Goal: Task Accomplishment & Management: Complete application form

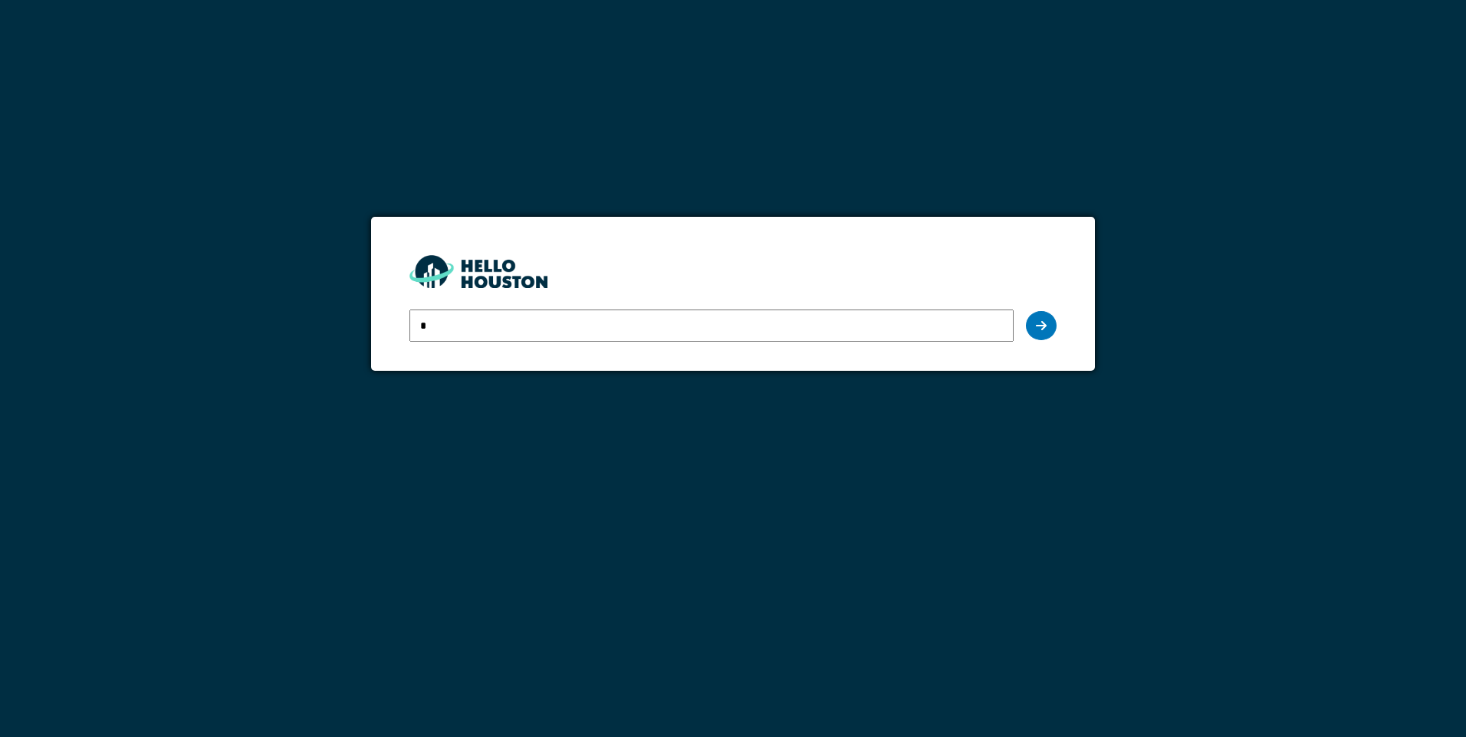
click at [518, 323] on input "*" at bounding box center [710, 326] width 603 height 32
type input "**********"
click at [1036, 320] on icon at bounding box center [1041, 326] width 11 height 12
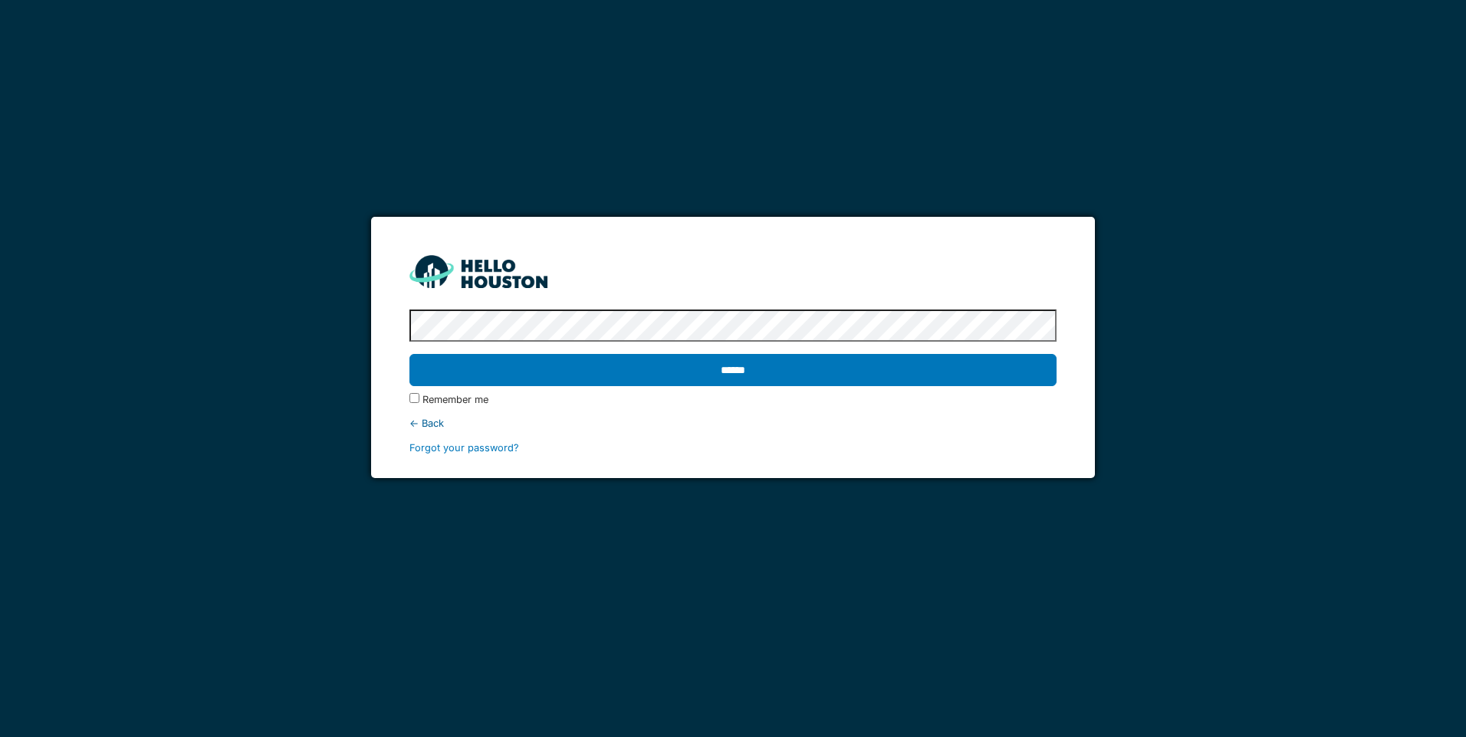
click at [409, 354] on input "******" at bounding box center [732, 370] width 646 height 32
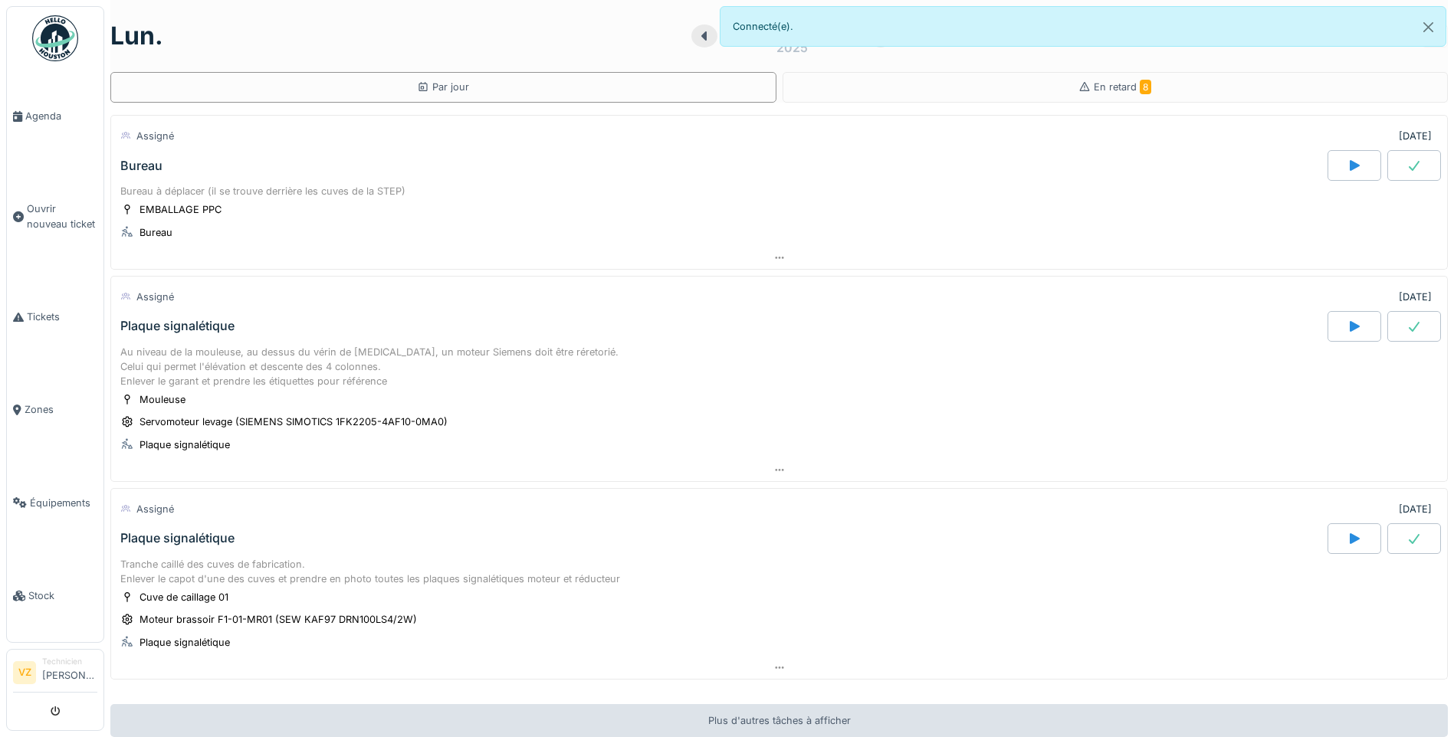
click at [152, 159] on div "Bureau" at bounding box center [141, 166] width 42 height 15
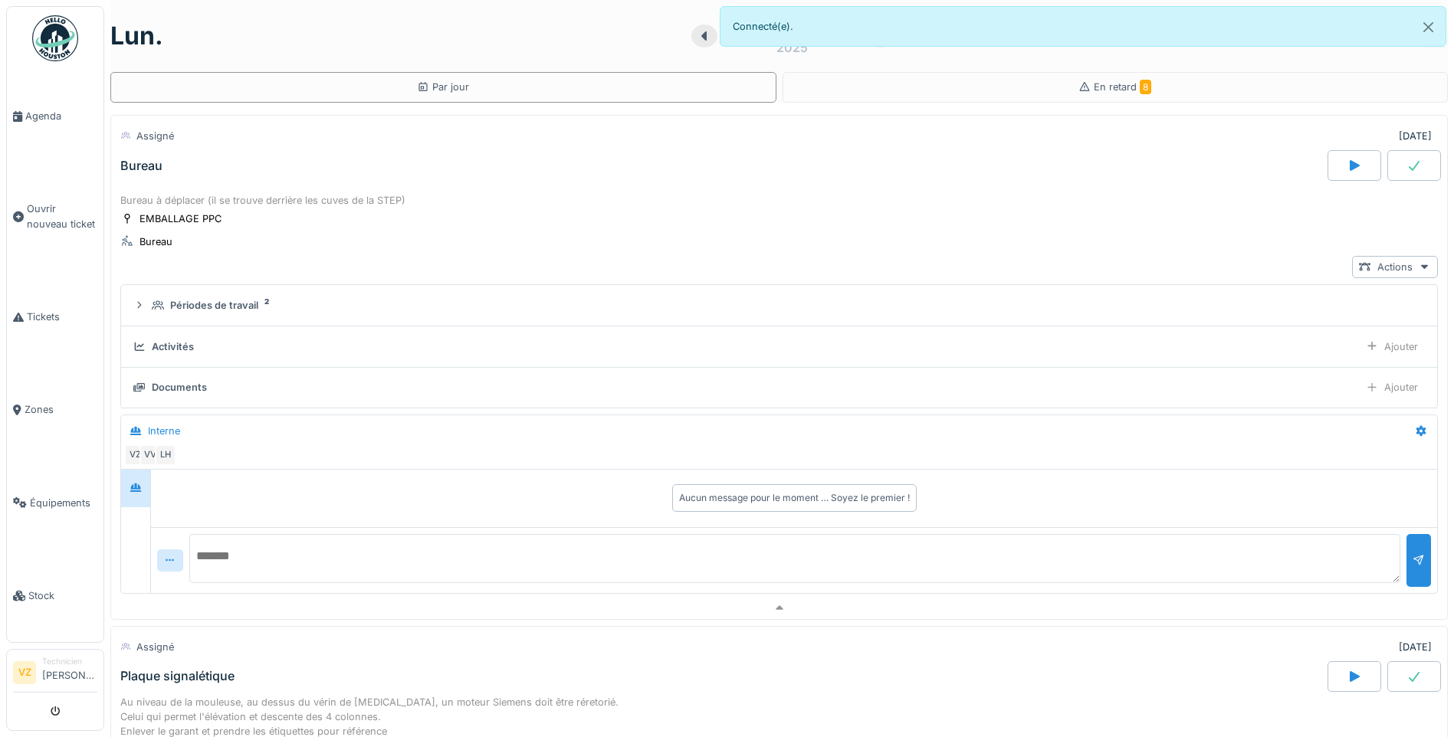
scroll to position [54, 0]
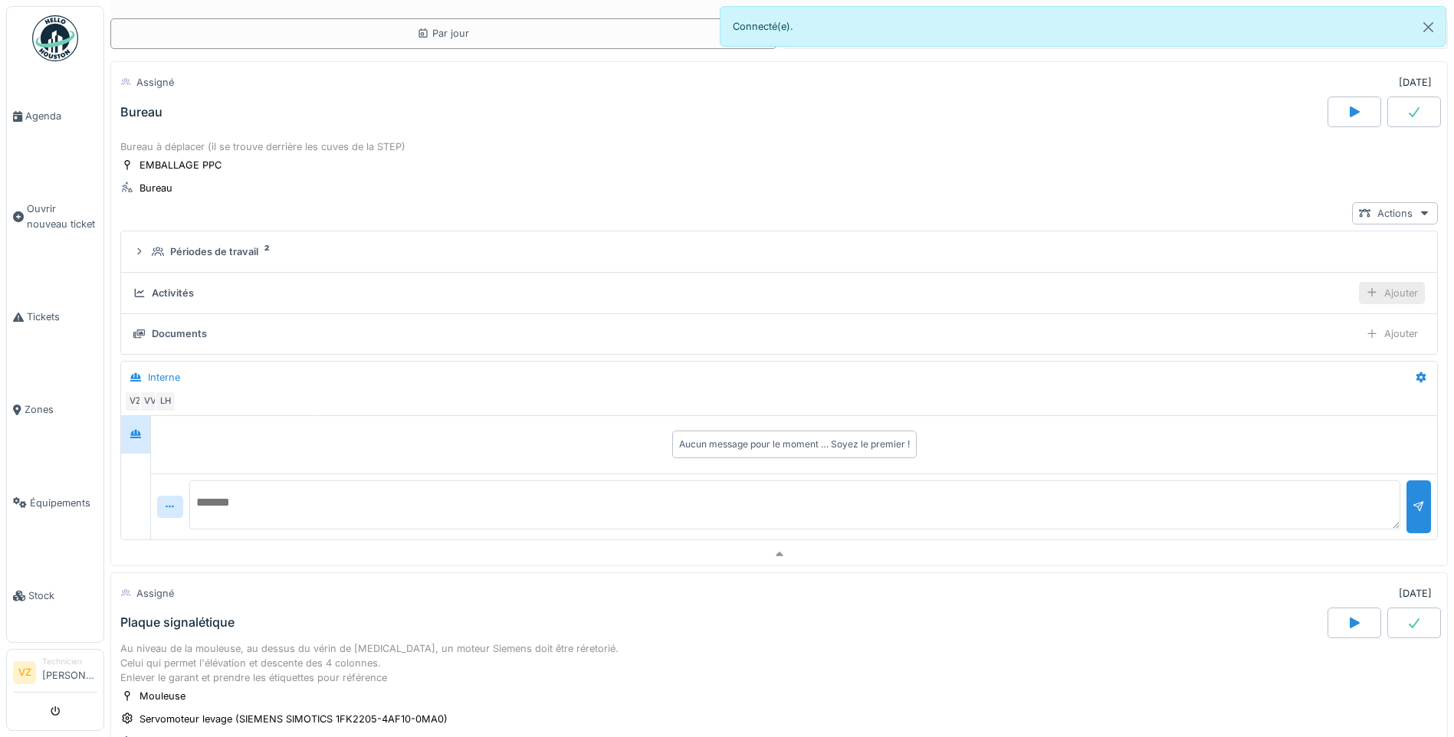
click at [1361, 297] on div "Ajouter" at bounding box center [1392, 293] width 66 height 22
click at [1279, 326] on div "Ajouter des heures" at bounding box center [1304, 327] width 163 height 23
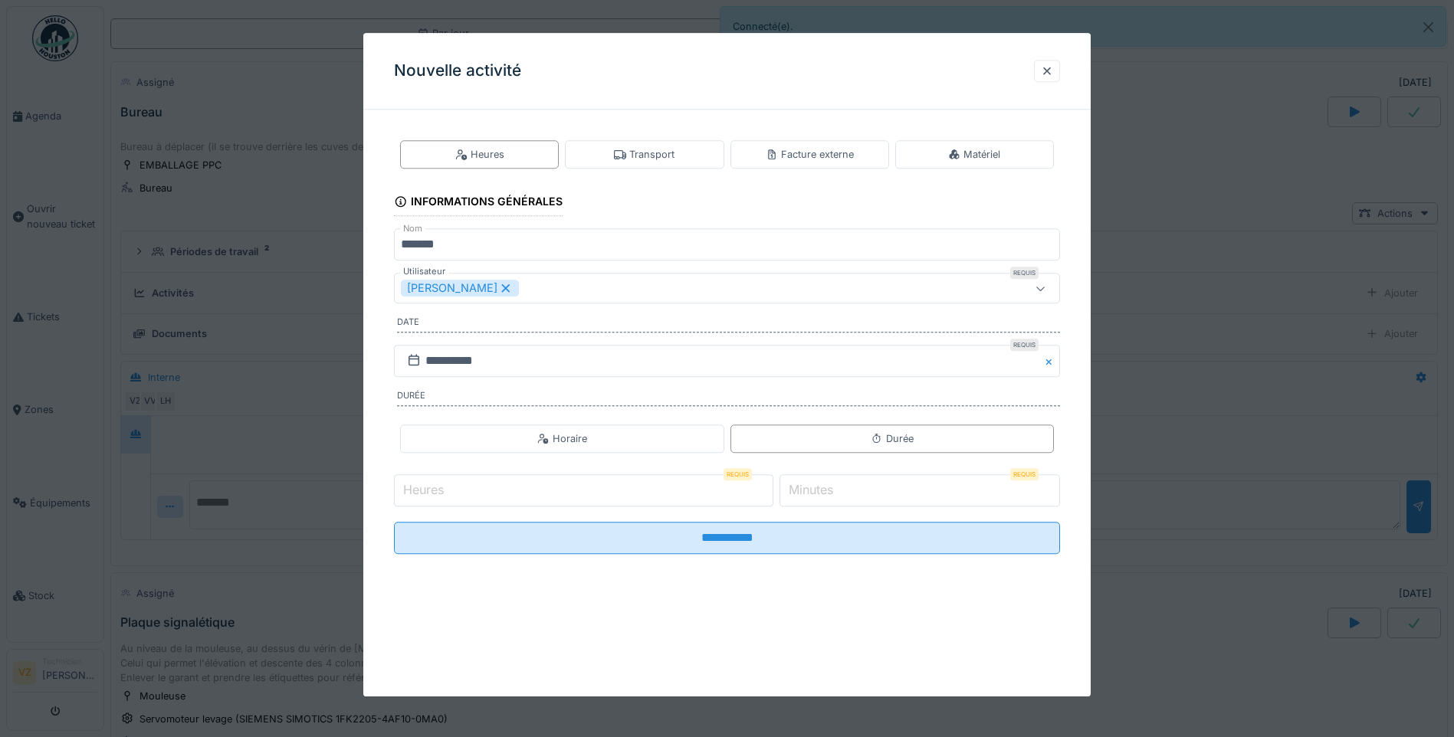
click at [618, 483] on input "Heures" at bounding box center [583, 491] width 379 height 32
type input "*"
click at [645, 488] on div "Heures Requis * Minutes Requis *" at bounding box center [727, 490] width 666 height 38
click at [819, 488] on label "Minutes" at bounding box center [811, 490] width 51 height 18
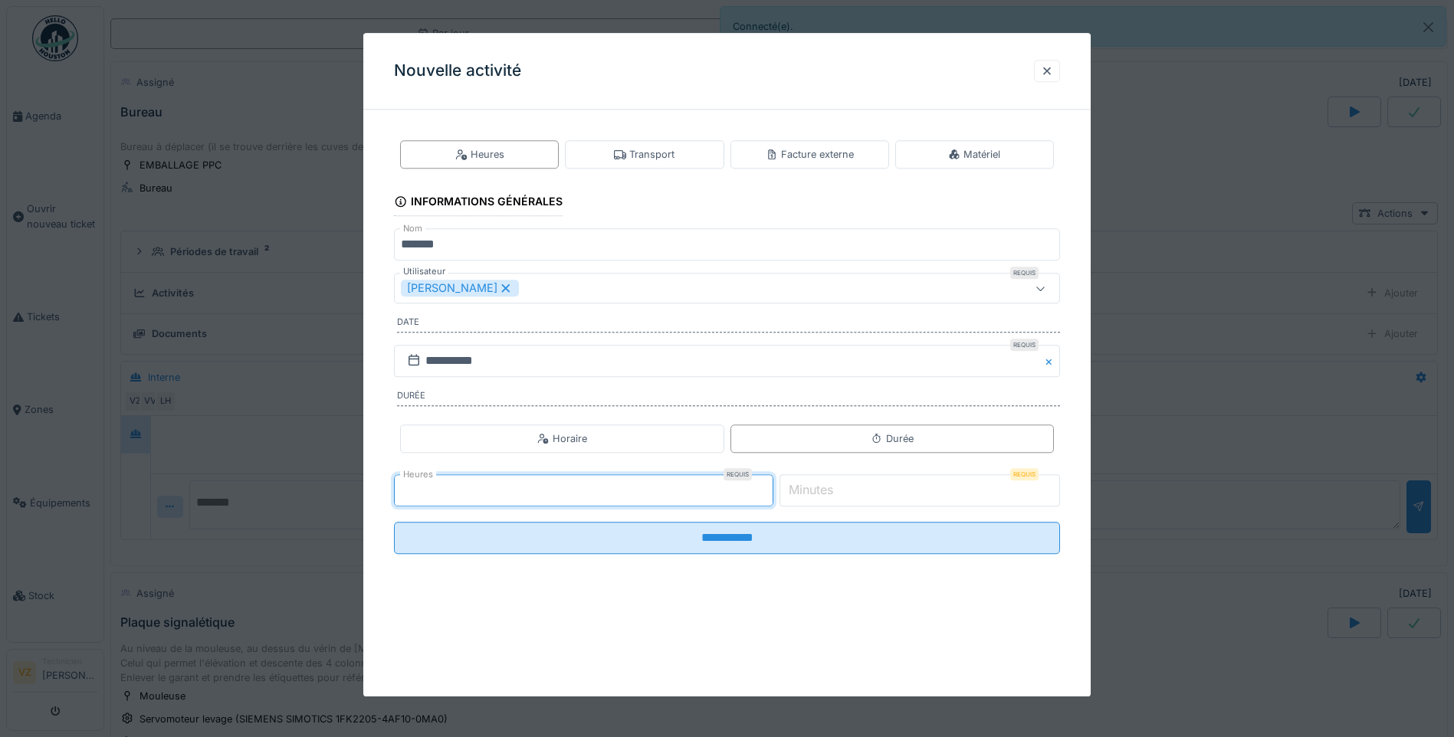
click at [819, 488] on input "*" at bounding box center [920, 491] width 281 height 32
click at [819, 488] on label "Minutes" at bounding box center [811, 490] width 51 height 18
click at [819, 488] on input "*" at bounding box center [920, 491] width 281 height 32
click at [819, 488] on label "Minutes" at bounding box center [811, 490] width 51 height 18
click at [819, 488] on input "*" at bounding box center [920, 491] width 281 height 32
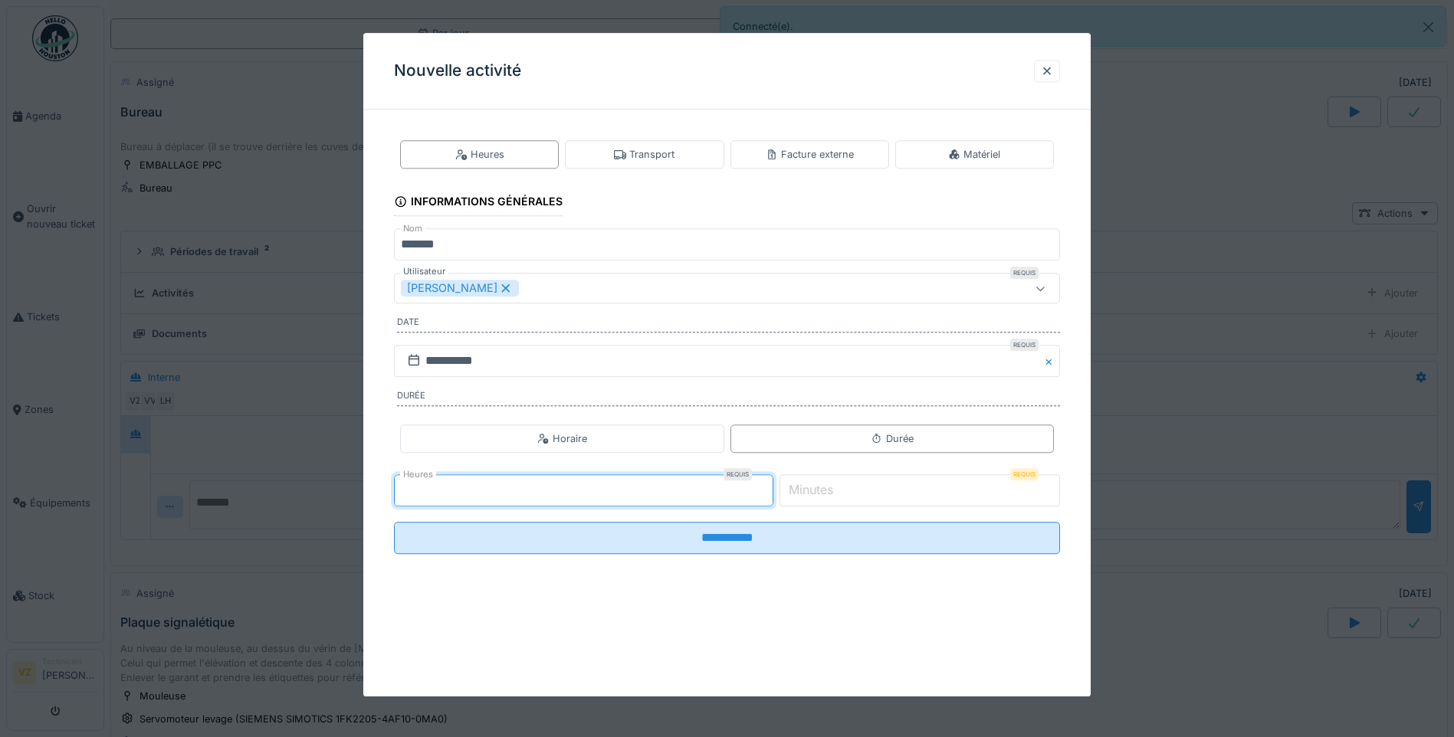
click at [819, 488] on label "Minutes" at bounding box center [811, 490] width 51 height 18
click at [819, 488] on input "*" at bounding box center [920, 491] width 281 height 32
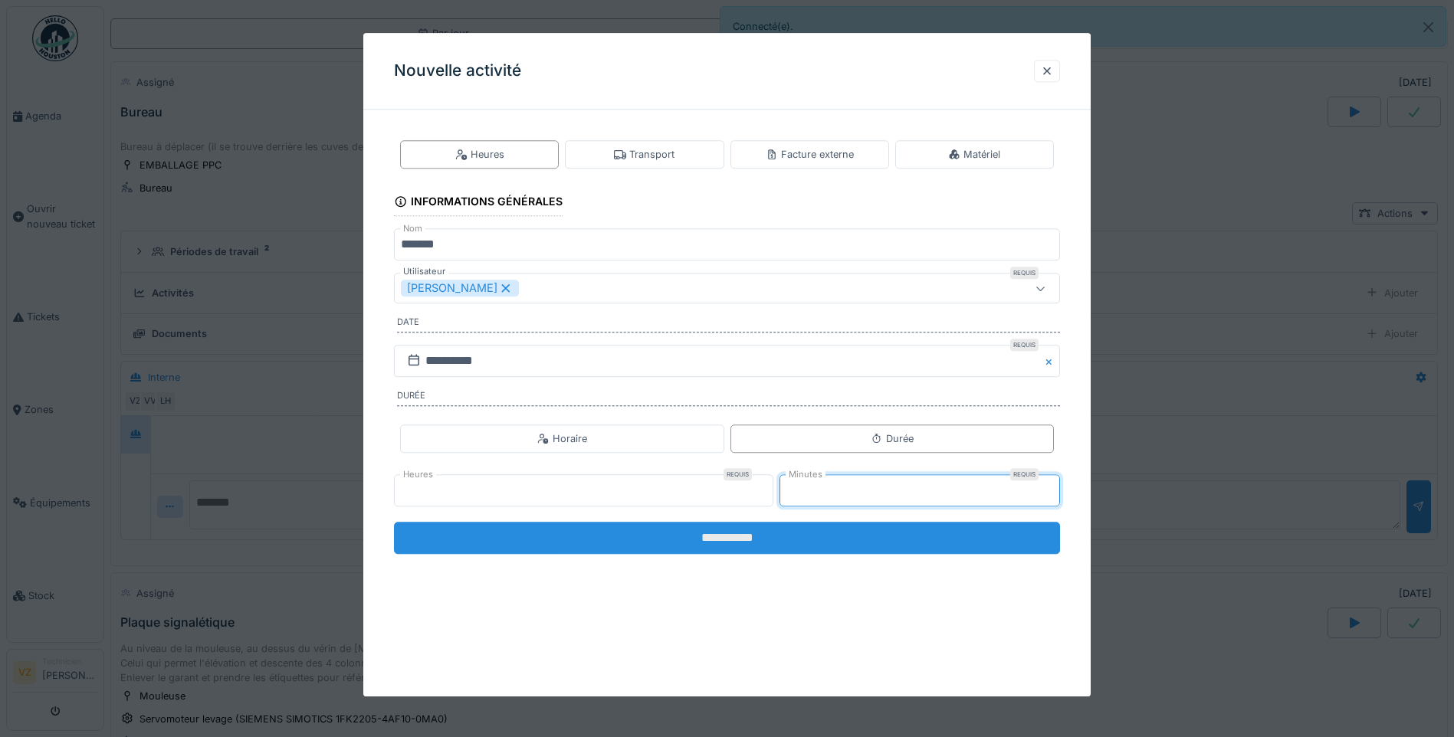
type input "**"
click at [817, 524] on input "**********" at bounding box center [727, 538] width 666 height 32
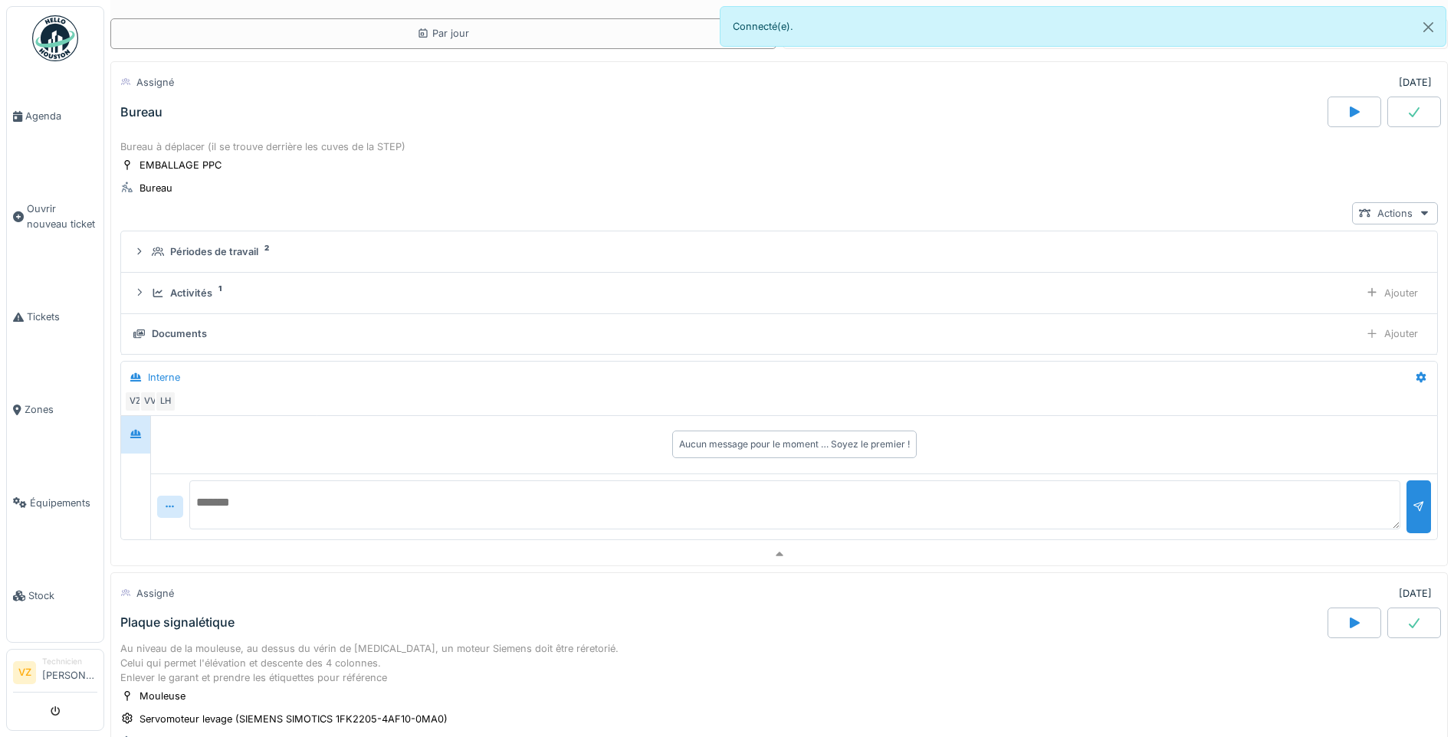
click at [1407, 116] on div at bounding box center [1415, 112] width 54 height 31
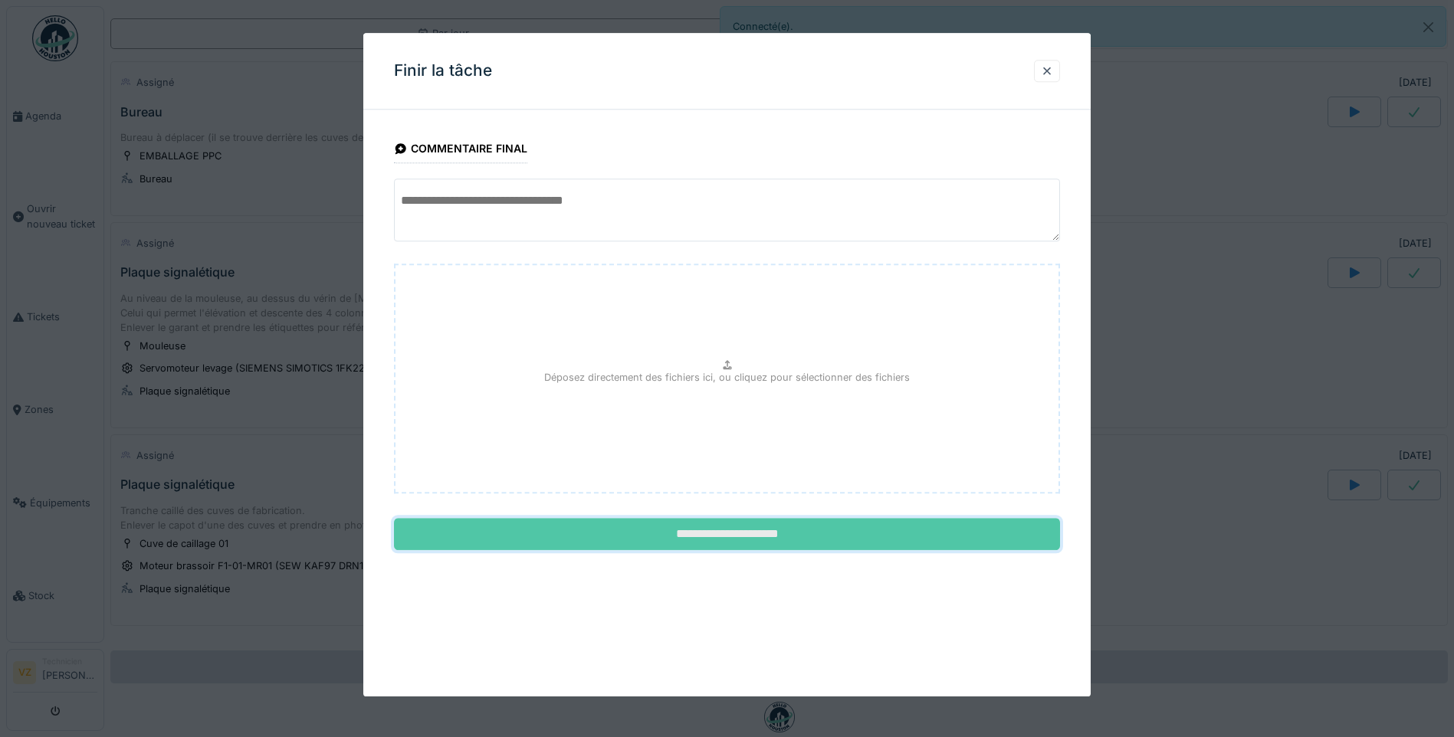
click at [752, 527] on input "**********" at bounding box center [727, 535] width 666 height 32
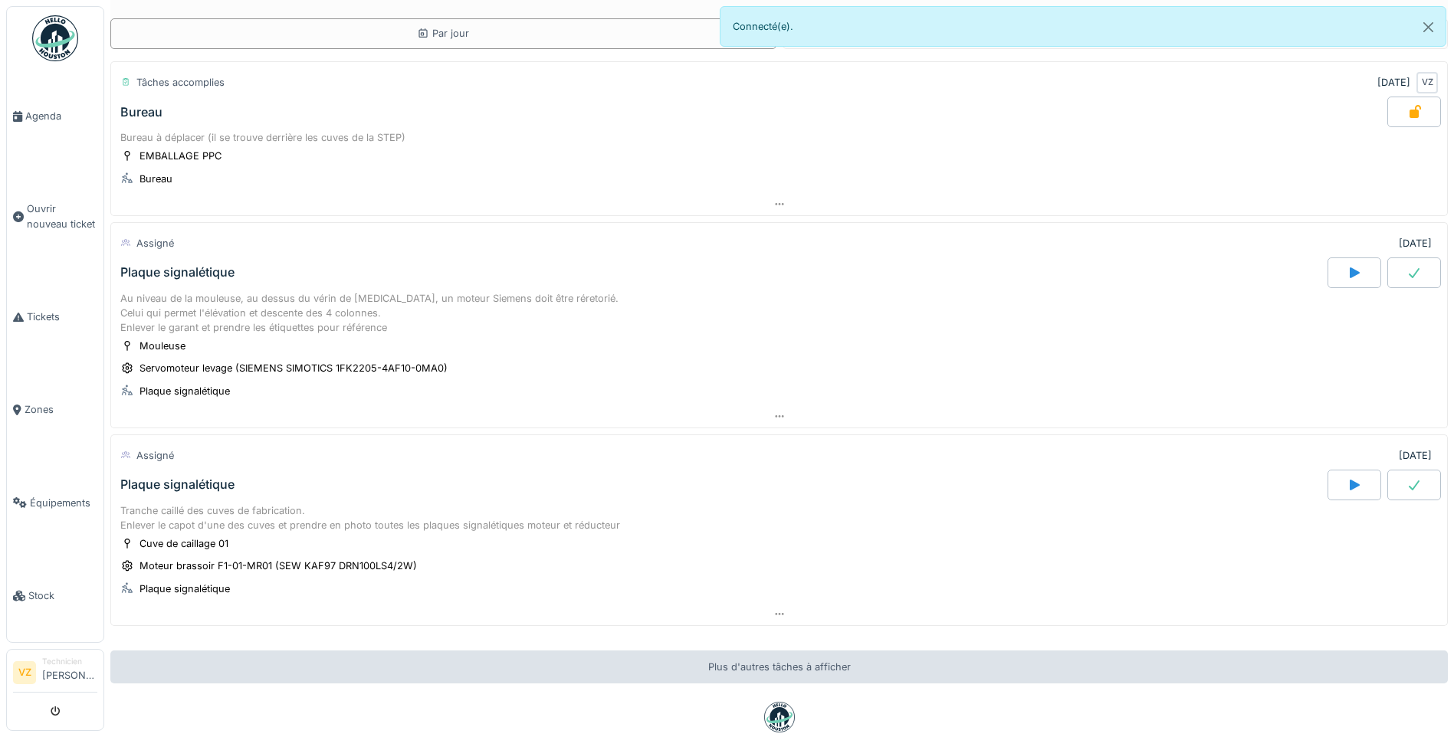
click at [264, 268] on div "Plaque signalétique" at bounding box center [722, 273] width 1210 height 31
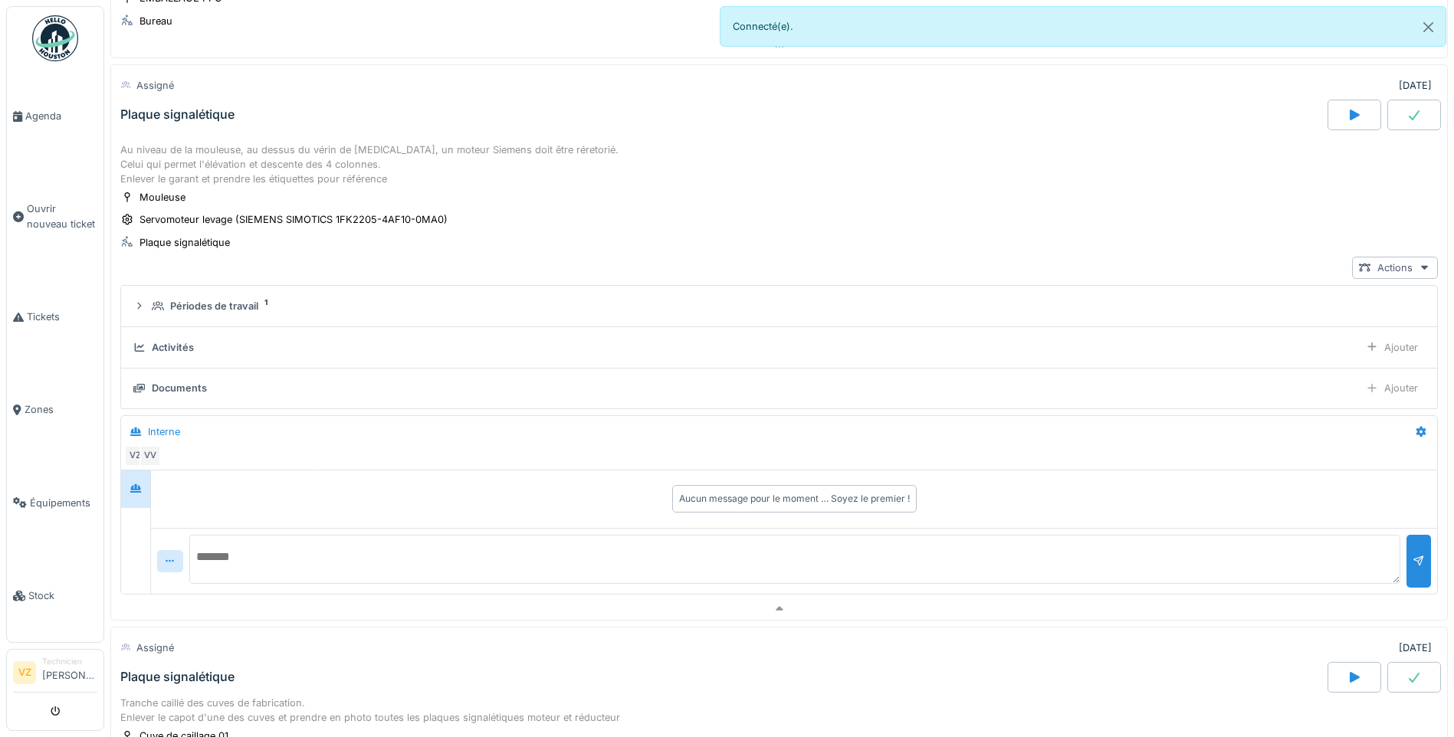
scroll to position [215, 0]
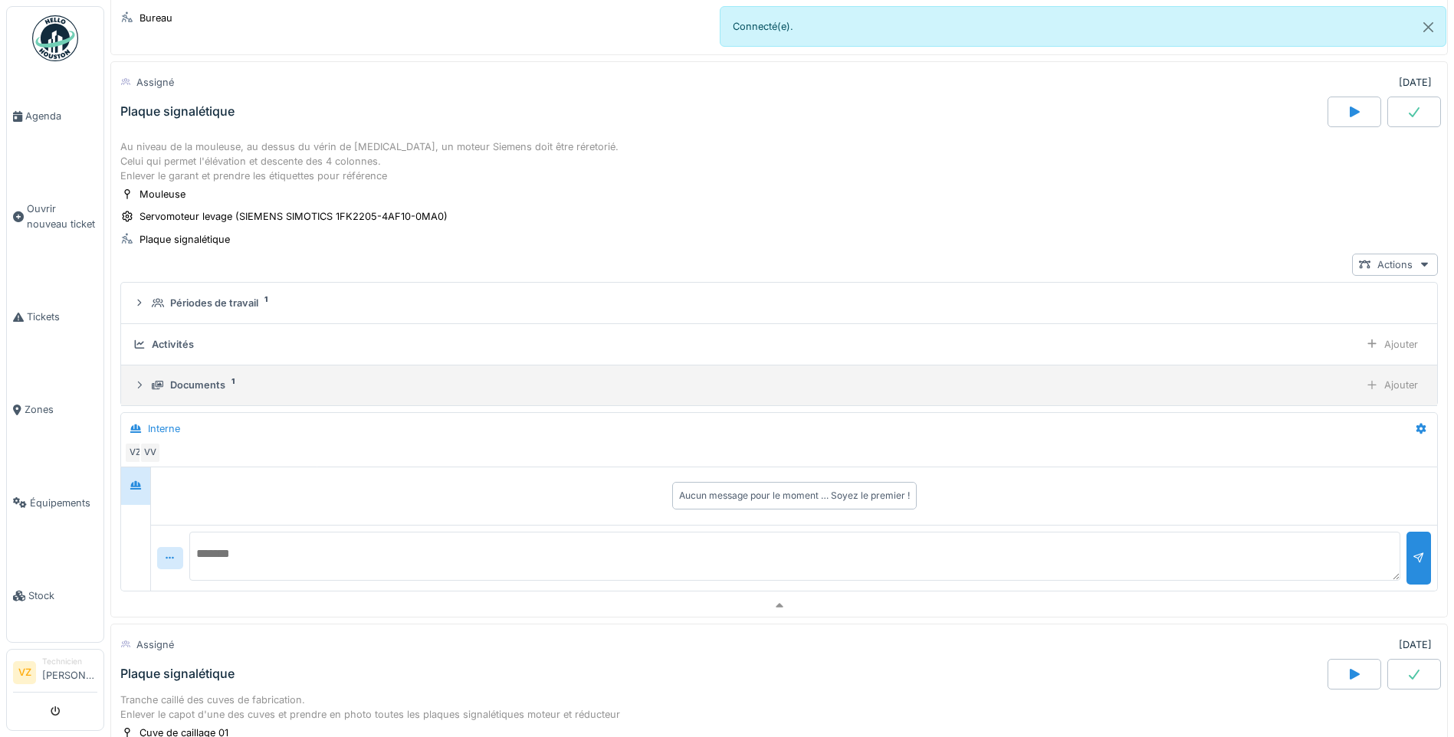
click at [223, 378] on div "Documents" at bounding box center [197, 385] width 55 height 15
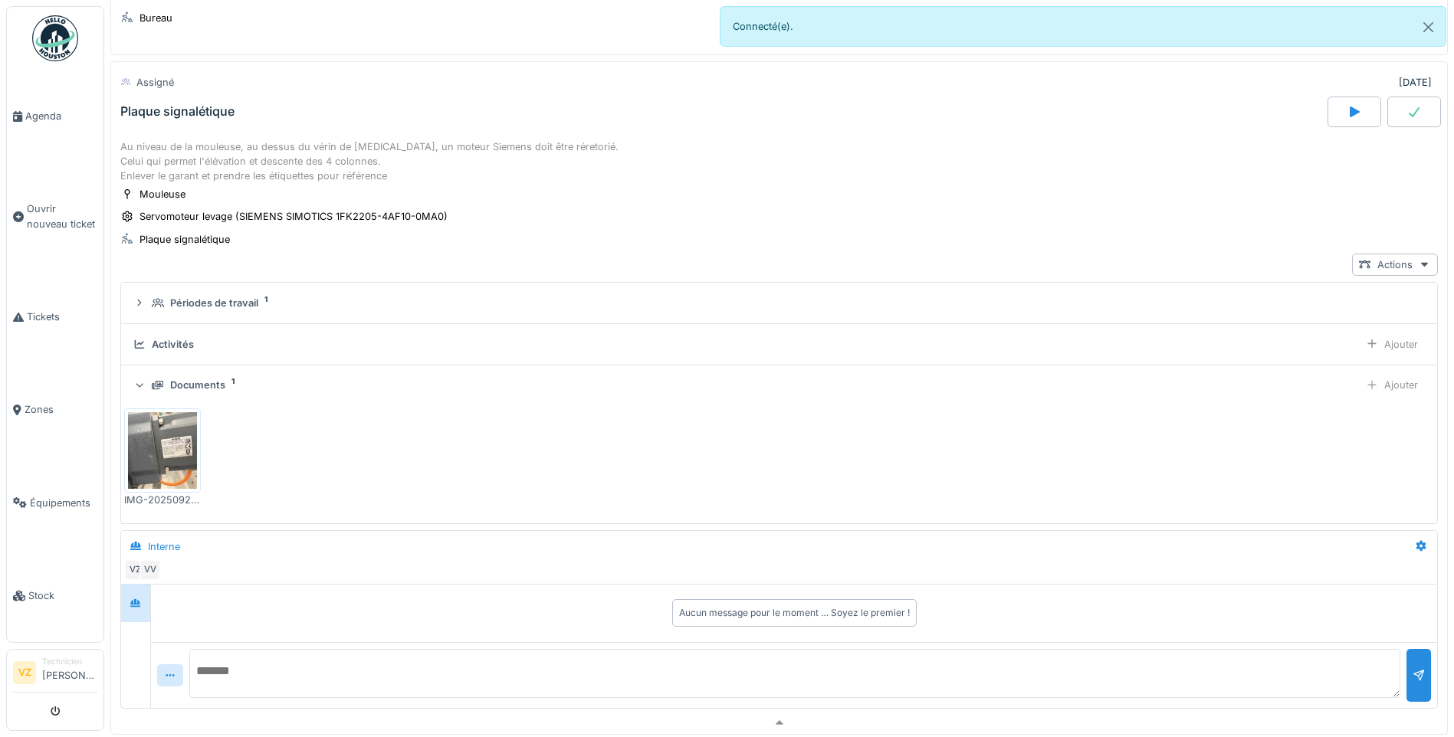
click at [223, 378] on div "Documents" at bounding box center [197, 385] width 55 height 15
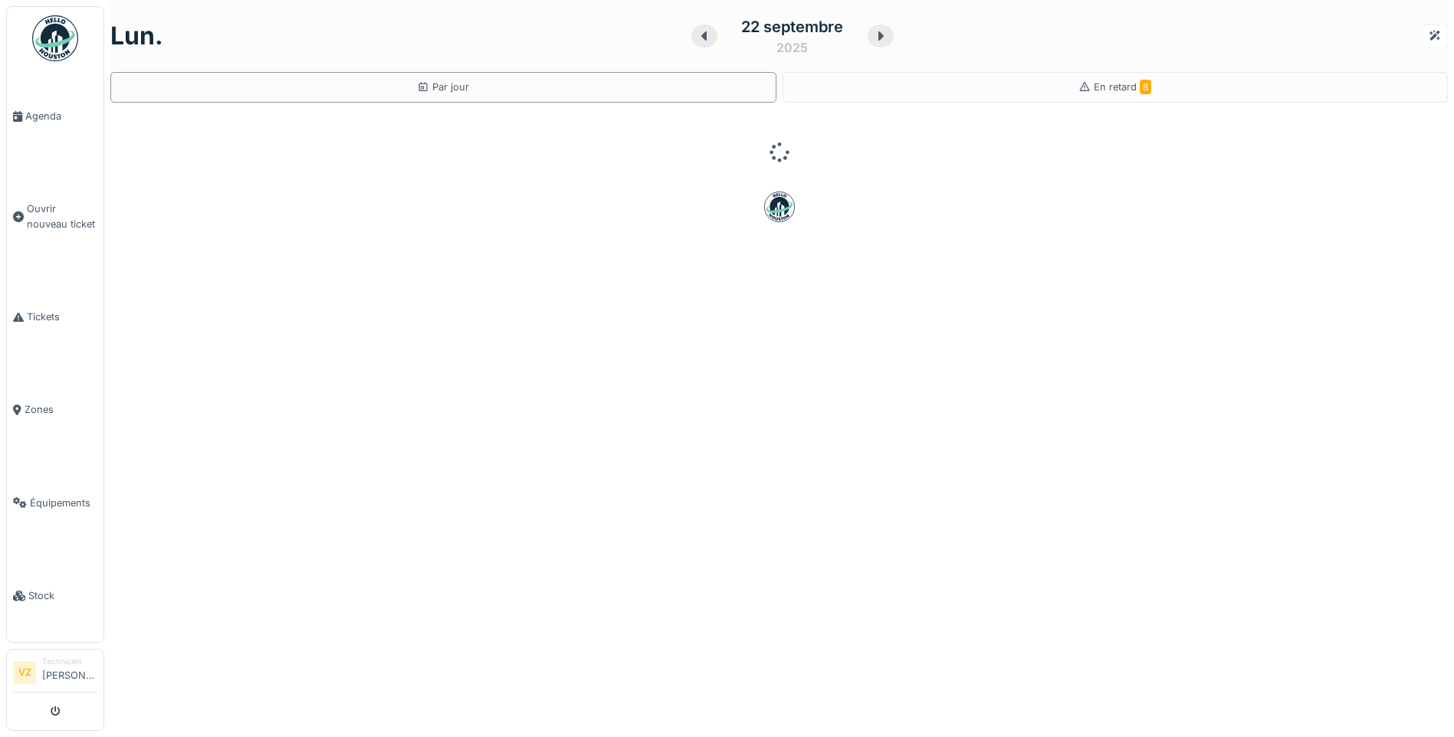
scroll to position [11, 0]
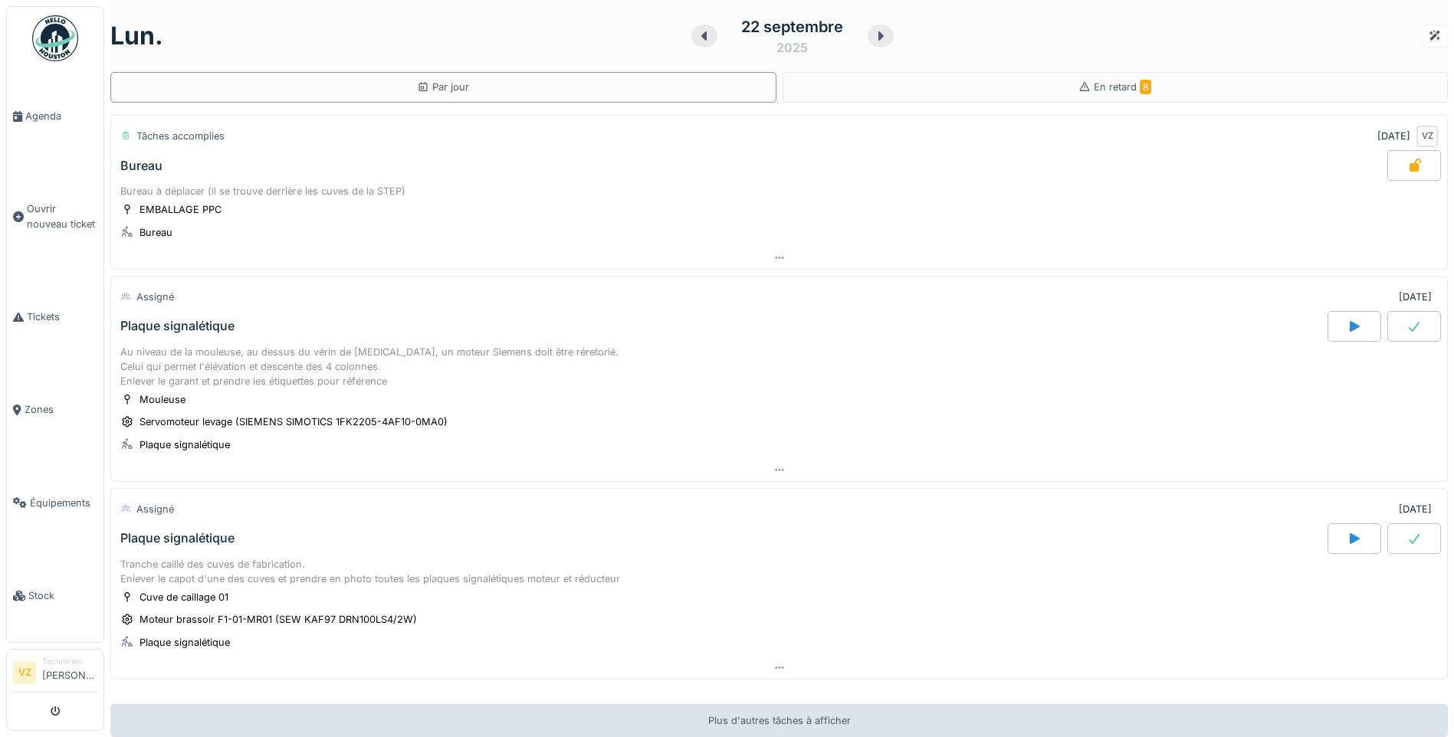
click at [231, 342] on div "Au niveau de la mouleuse, au dessus du vérin de [MEDICAL_DATA], un moteur Sieme…" at bounding box center [779, 400] width 1338 height 117
click at [232, 324] on div "Plaque signalétique" at bounding box center [722, 326] width 1210 height 31
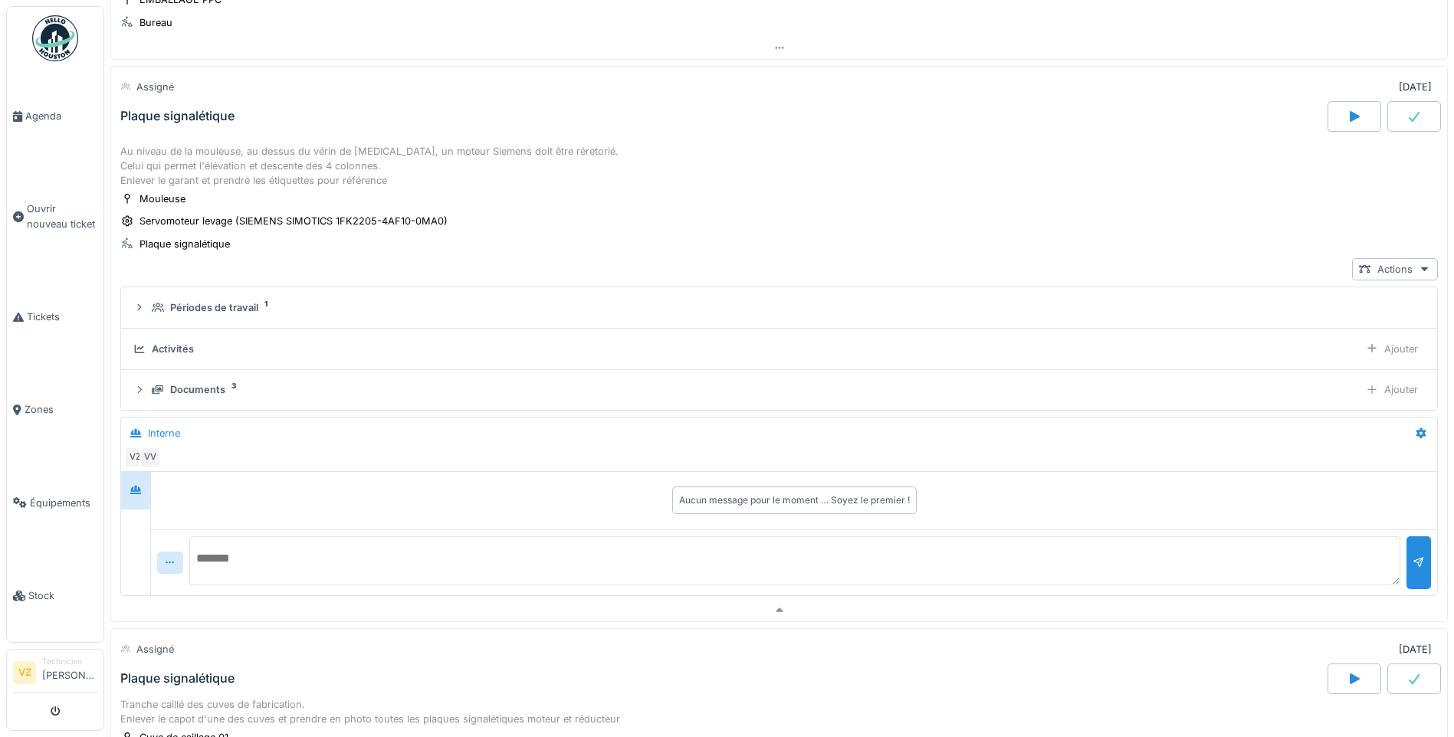
scroll to position [215, 0]
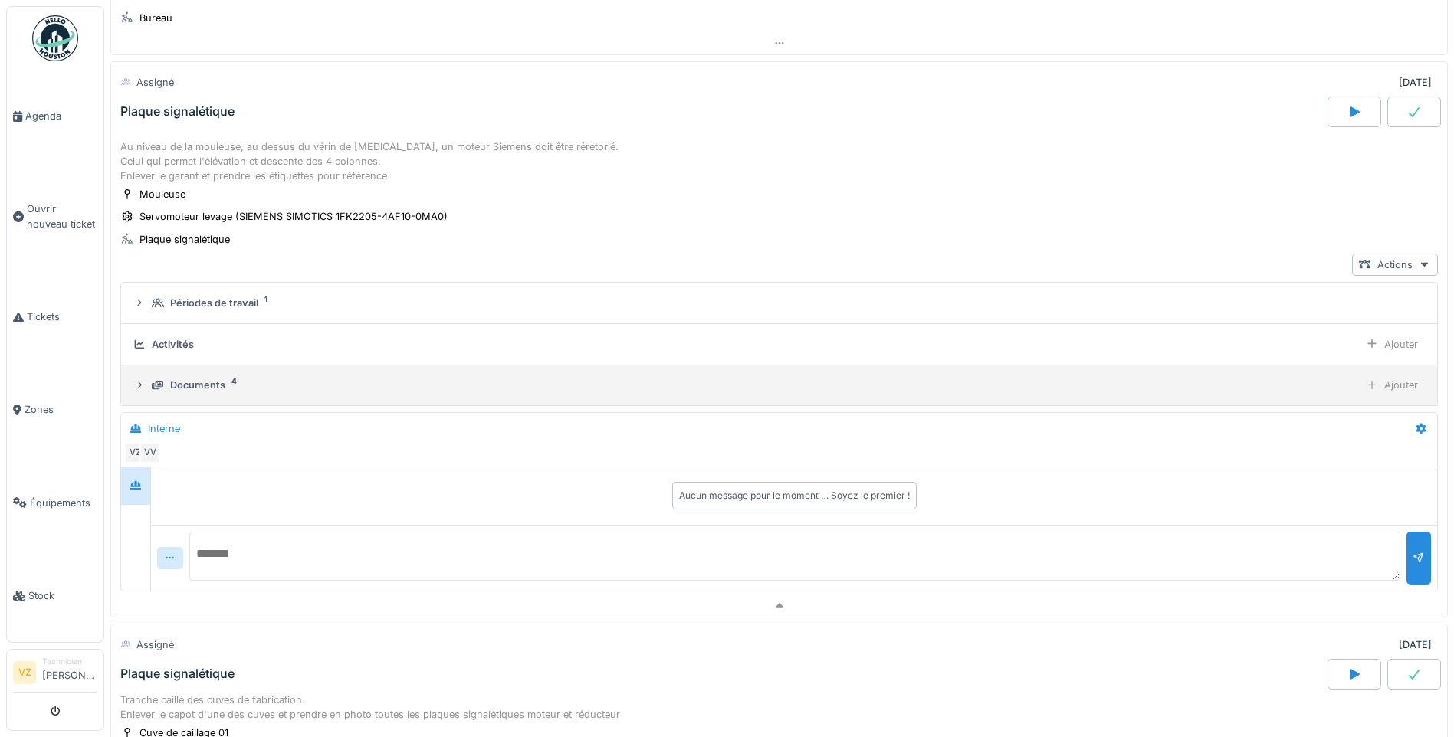
click at [215, 386] on div "Documents" at bounding box center [197, 385] width 55 height 15
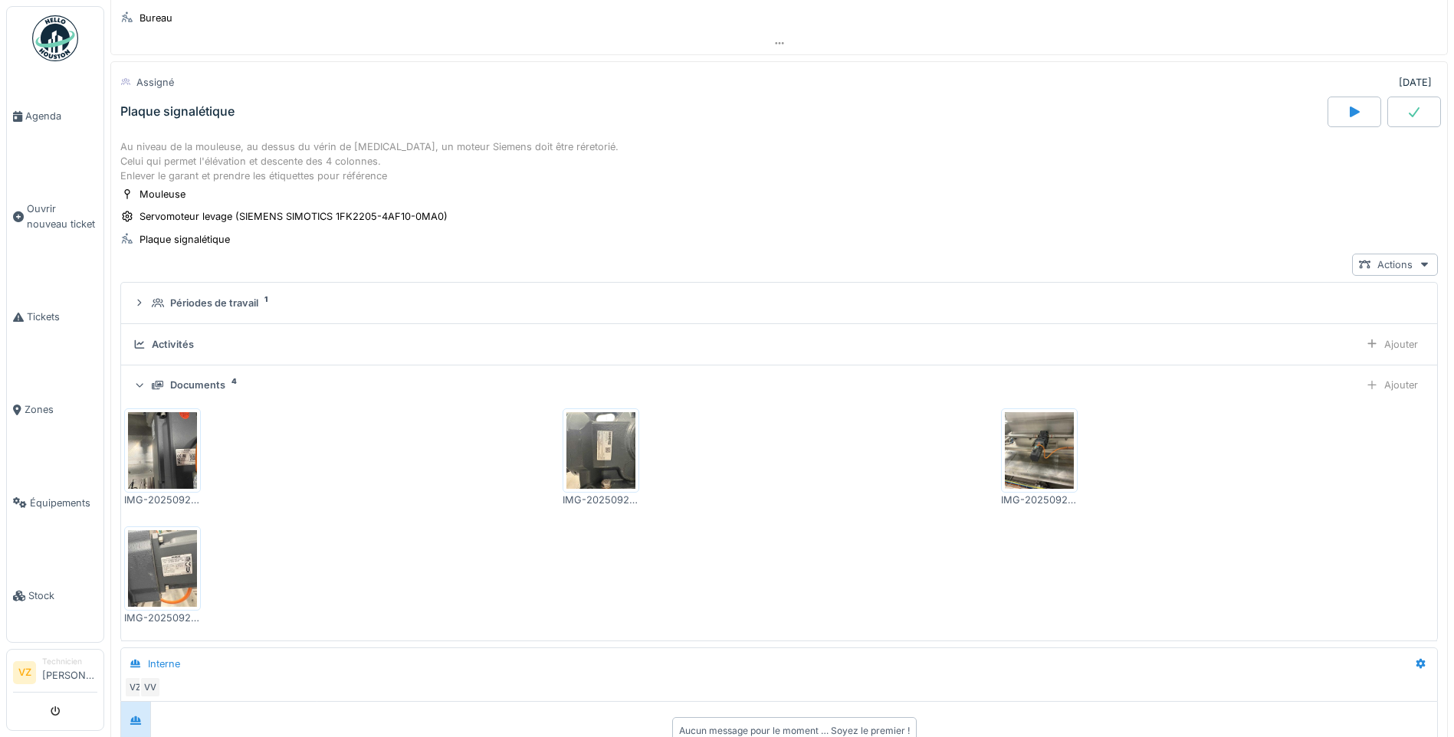
click at [187, 461] on img at bounding box center [162, 450] width 69 height 77
click at [616, 458] on img at bounding box center [601, 450] width 69 height 77
click at [1009, 447] on img at bounding box center [1039, 450] width 69 height 77
click at [149, 577] on img at bounding box center [162, 568] width 69 height 77
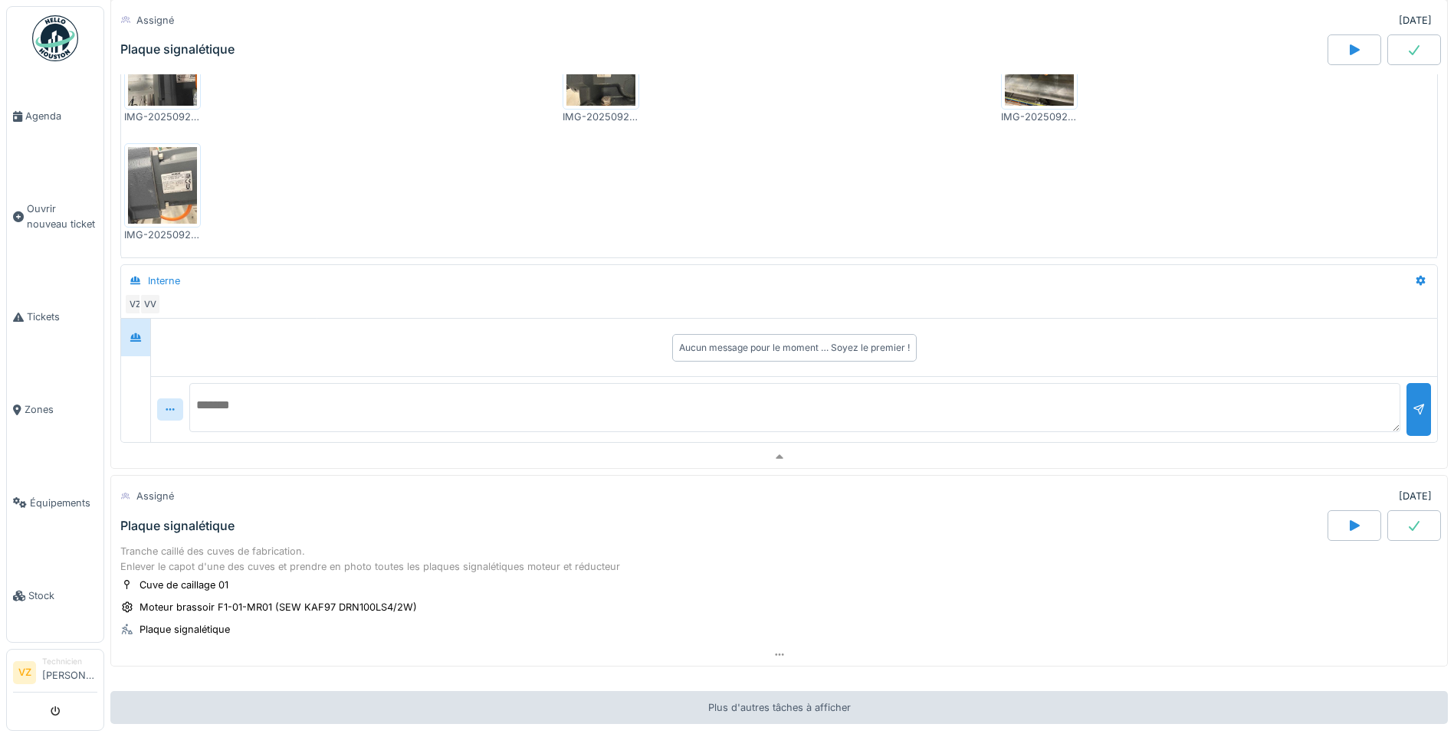
scroll to position [675, 0]
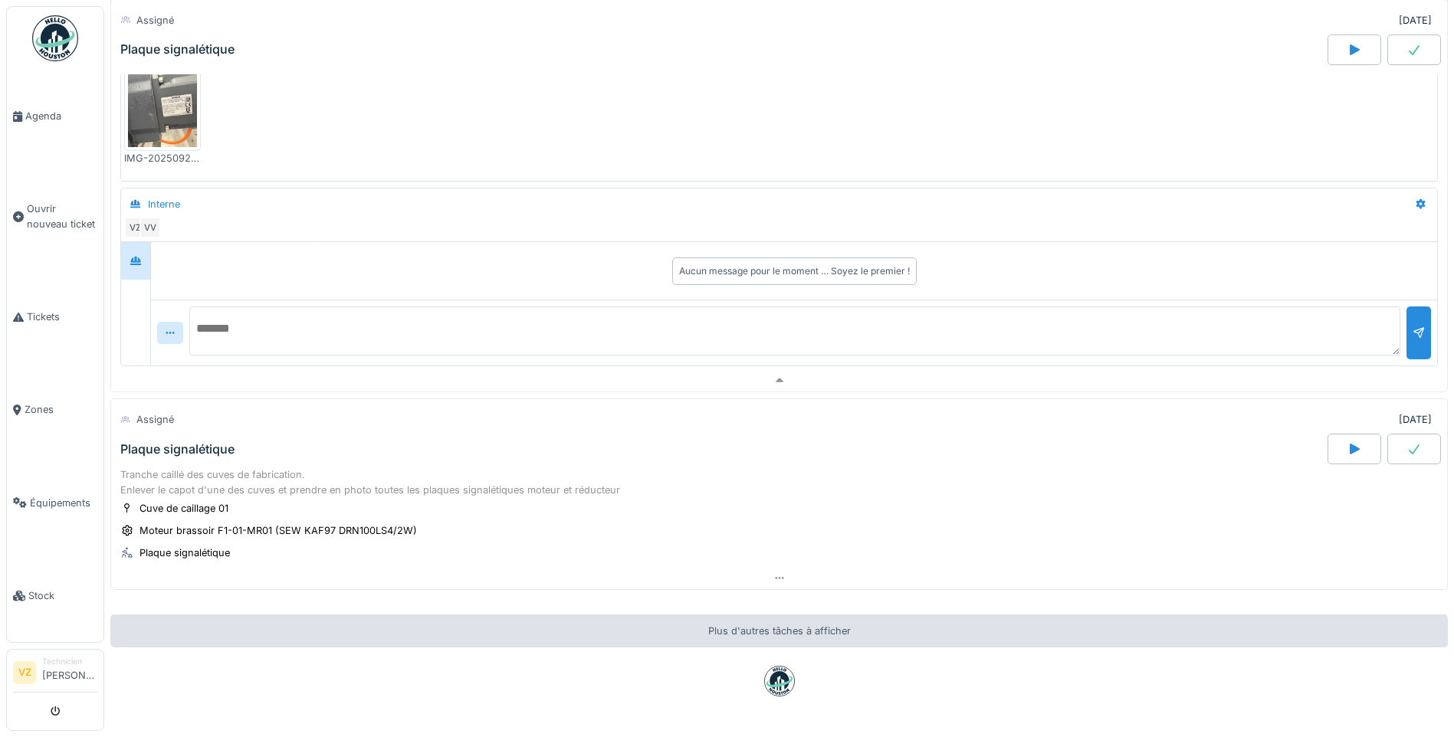
click at [488, 461] on div "Plaque signalétique" at bounding box center [722, 449] width 1210 height 31
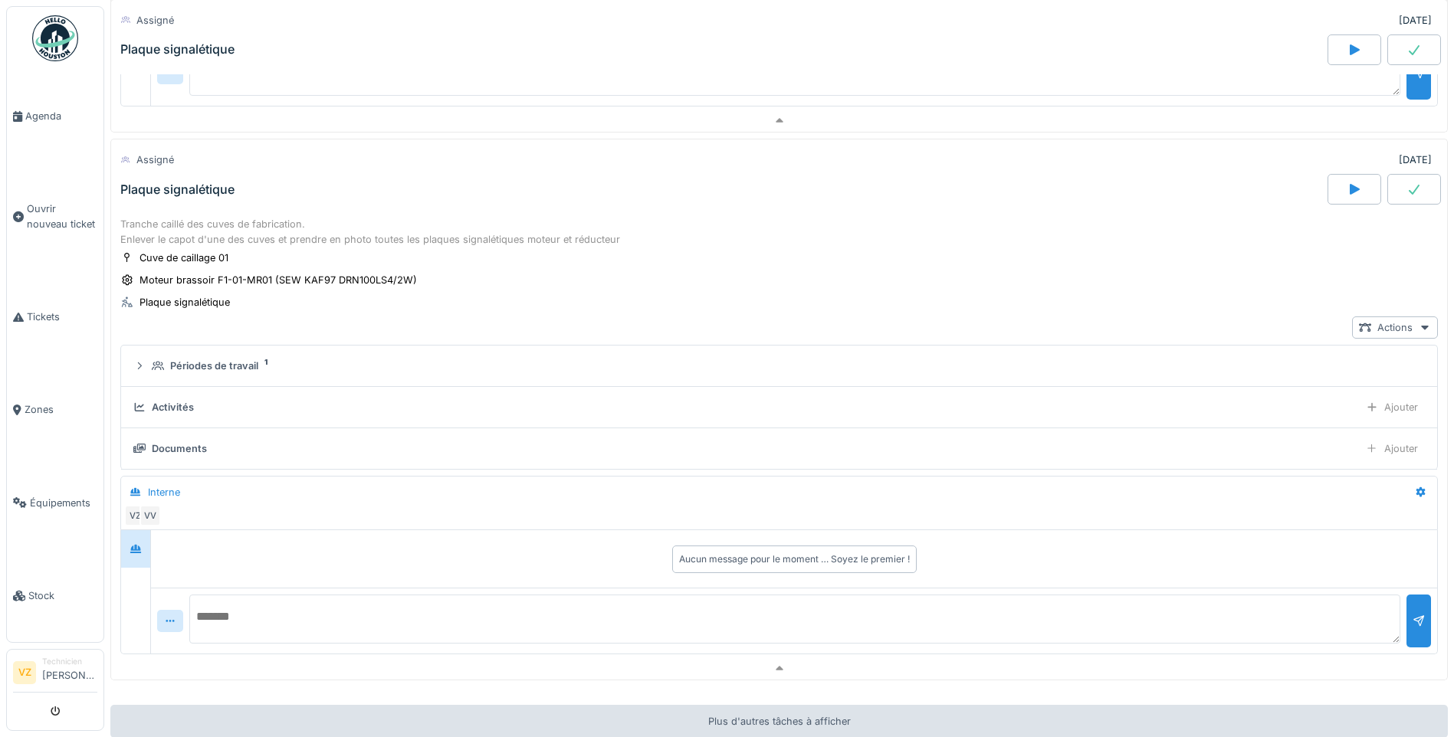
scroll to position [1012, 0]
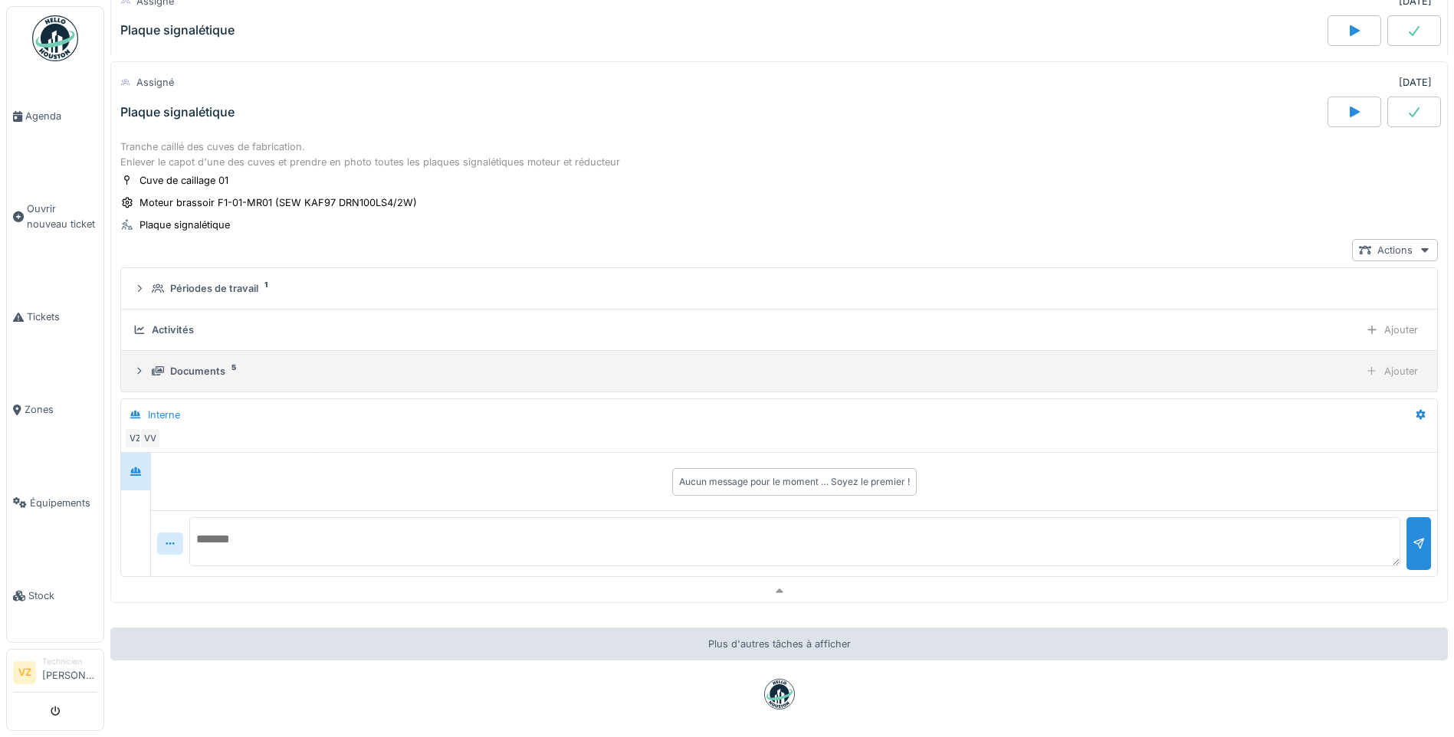
click at [1364, 366] on div "Ajouter" at bounding box center [1392, 371] width 66 height 22
click at [212, 367] on div "Documents" at bounding box center [197, 371] width 55 height 15
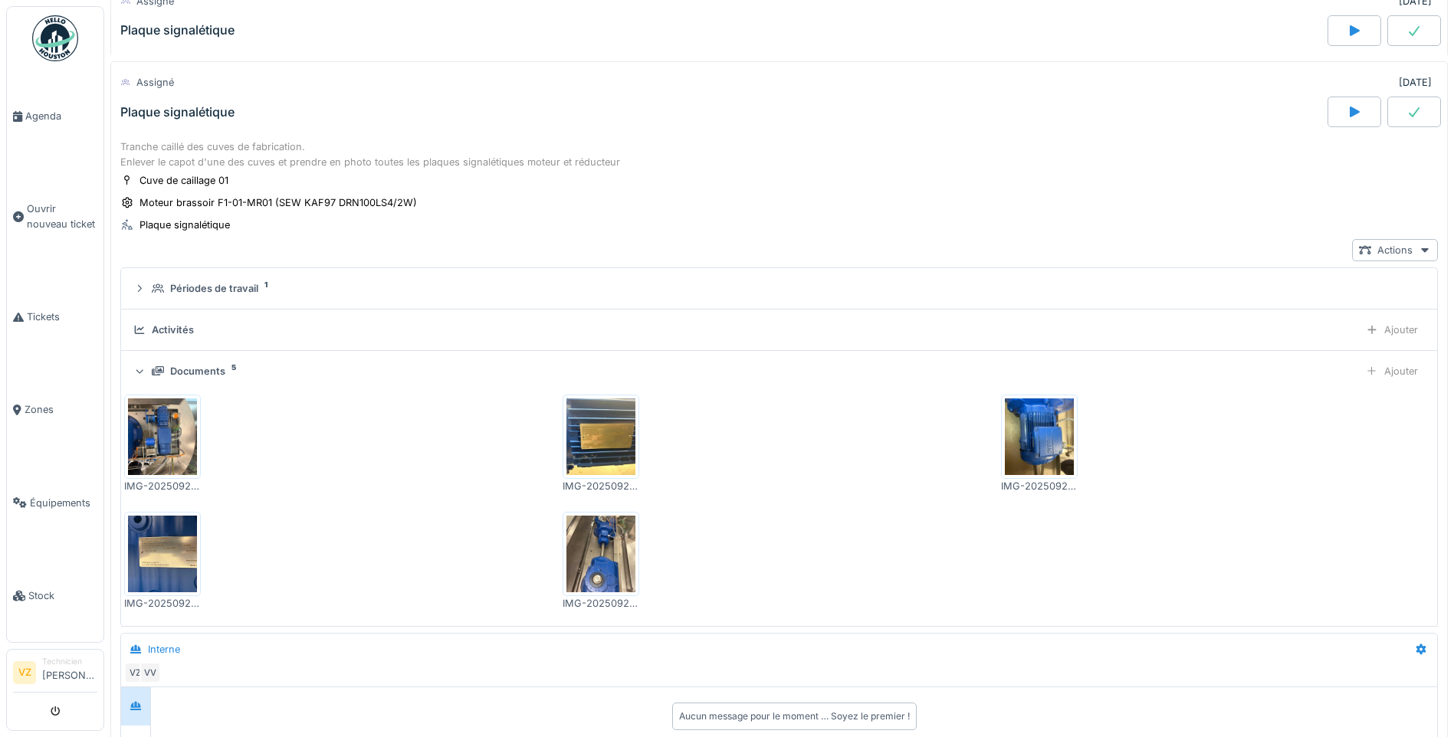
click at [167, 543] on img at bounding box center [162, 554] width 69 height 77
click at [613, 419] on img at bounding box center [601, 437] width 69 height 77
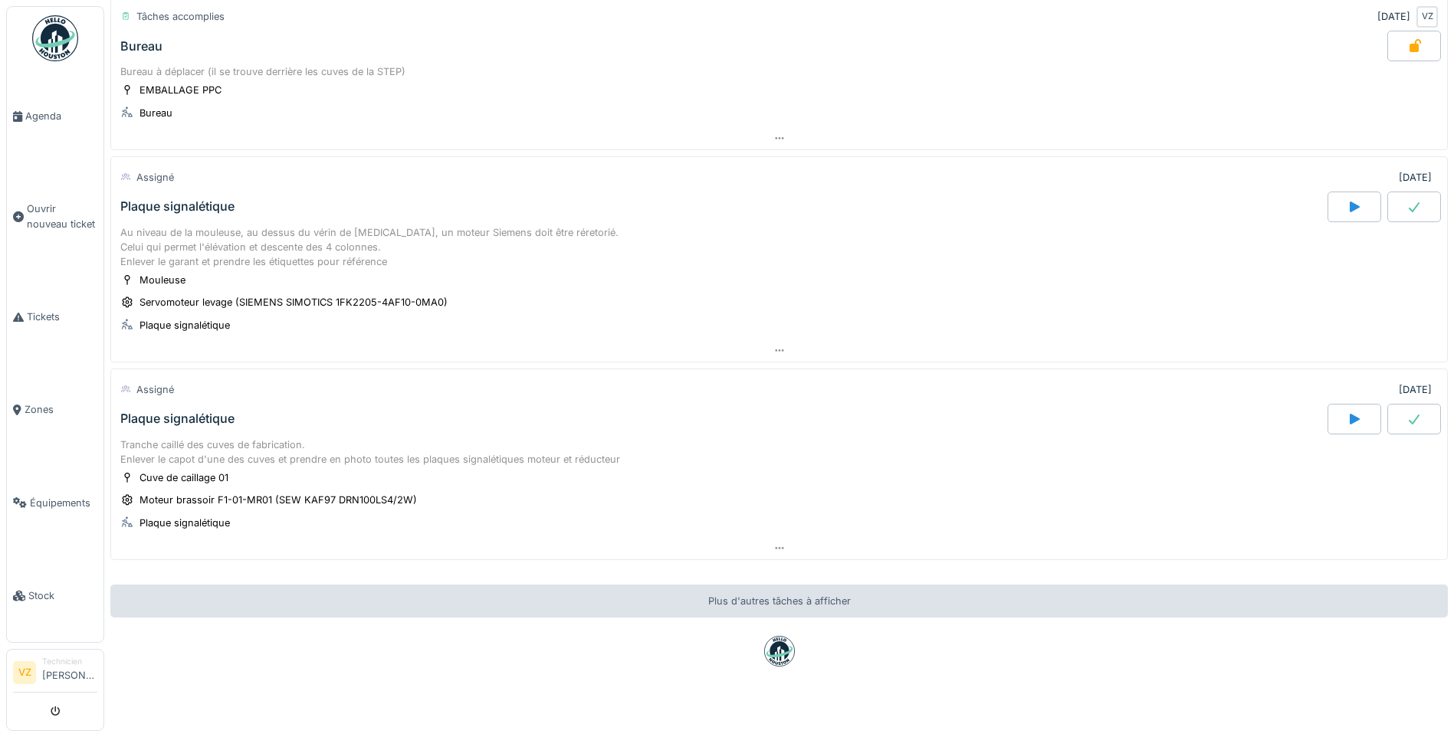
scroll to position [143, 0]
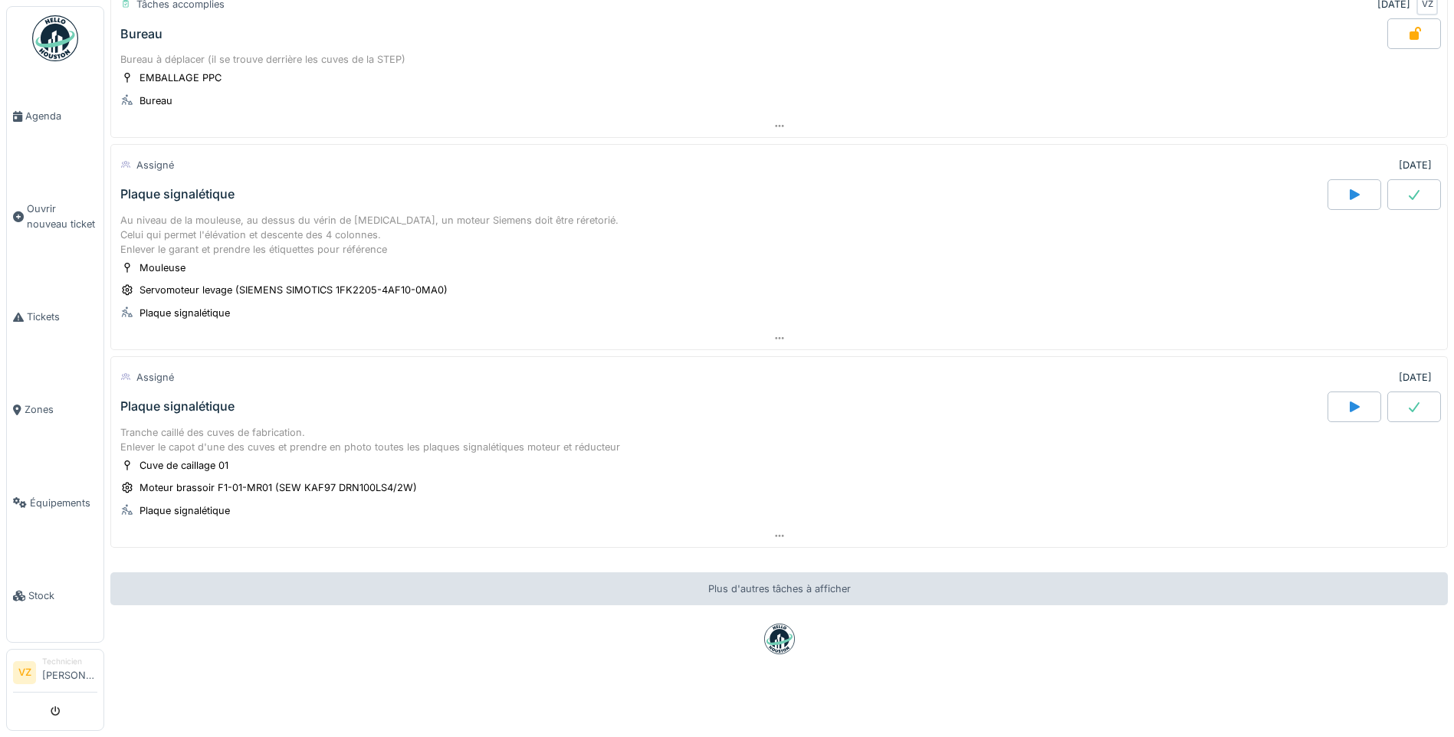
click at [303, 392] on div "Plaque signalétique" at bounding box center [722, 407] width 1210 height 31
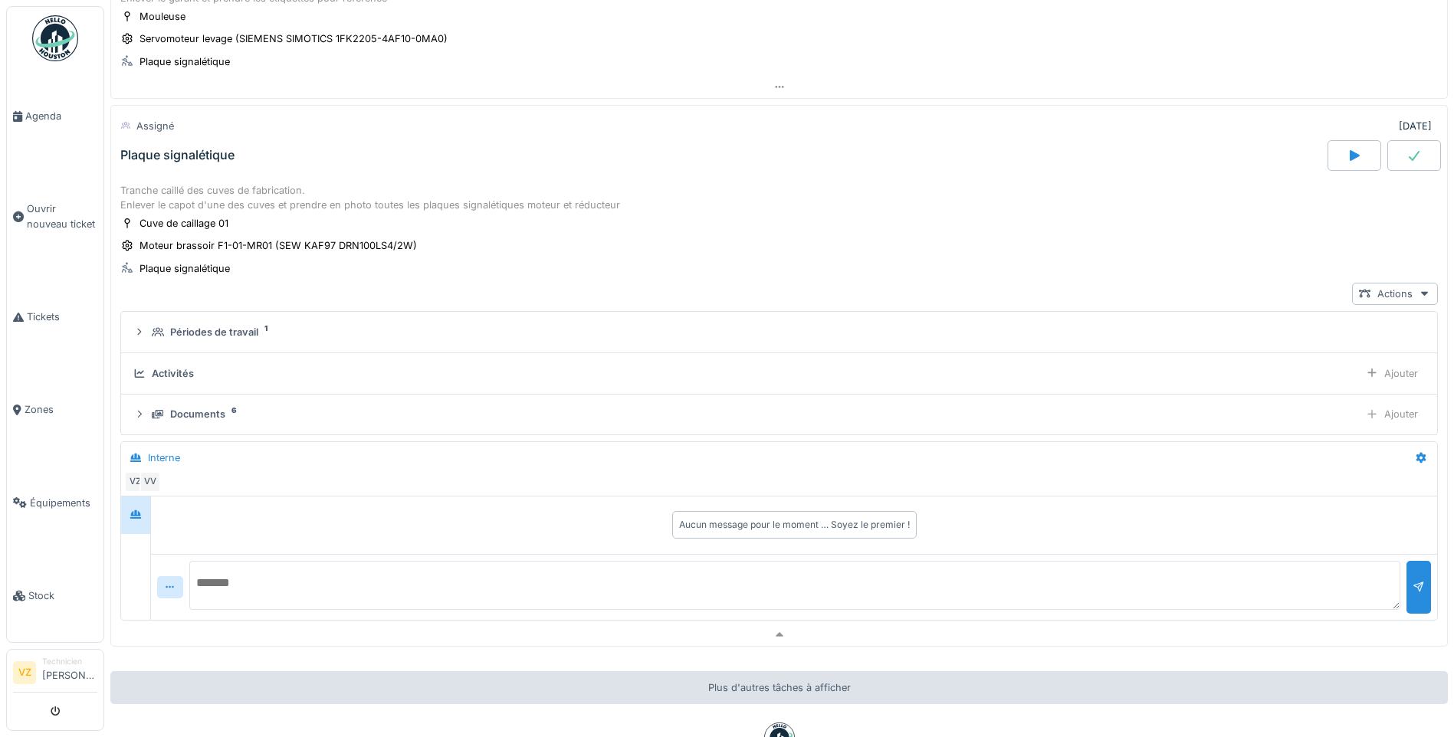
scroll to position [427, 0]
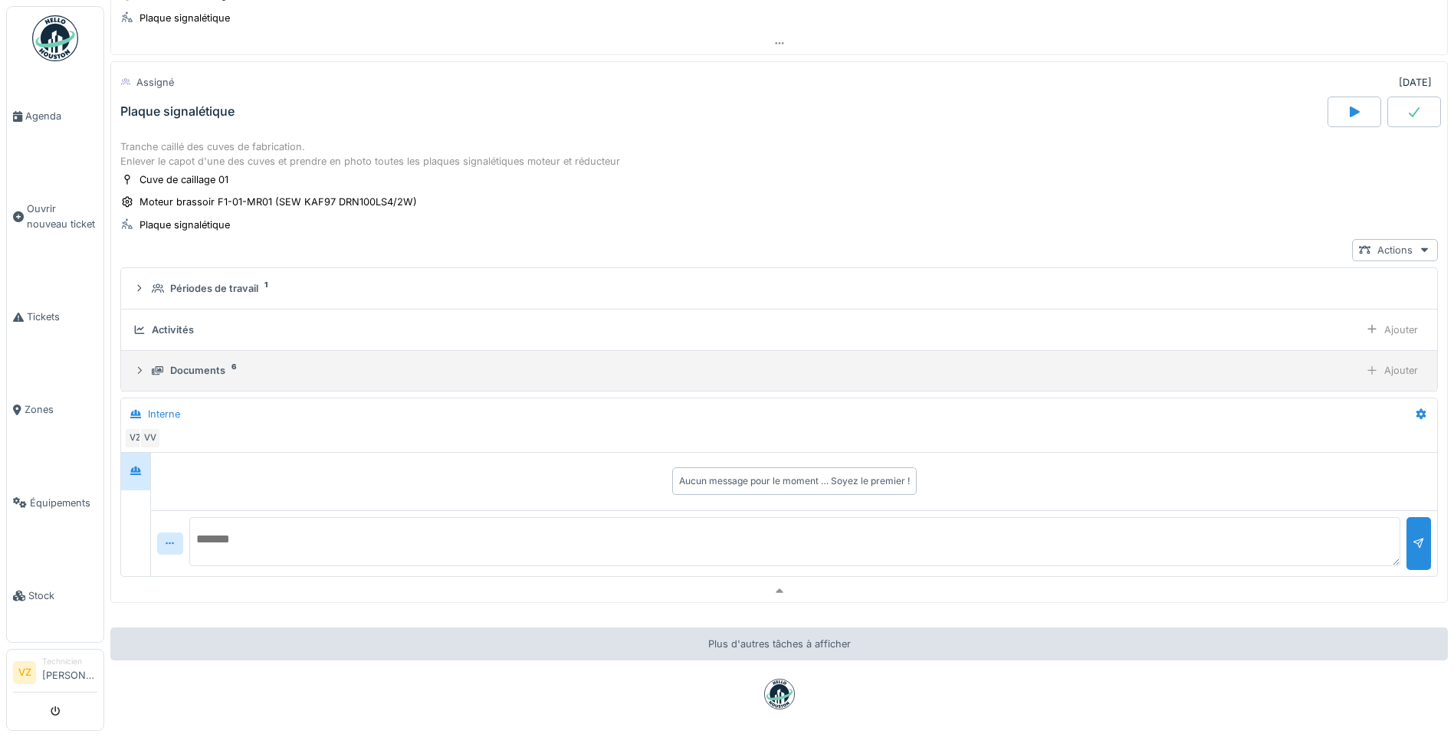
click at [253, 364] on div "Documents 6" at bounding box center [752, 370] width 1201 height 15
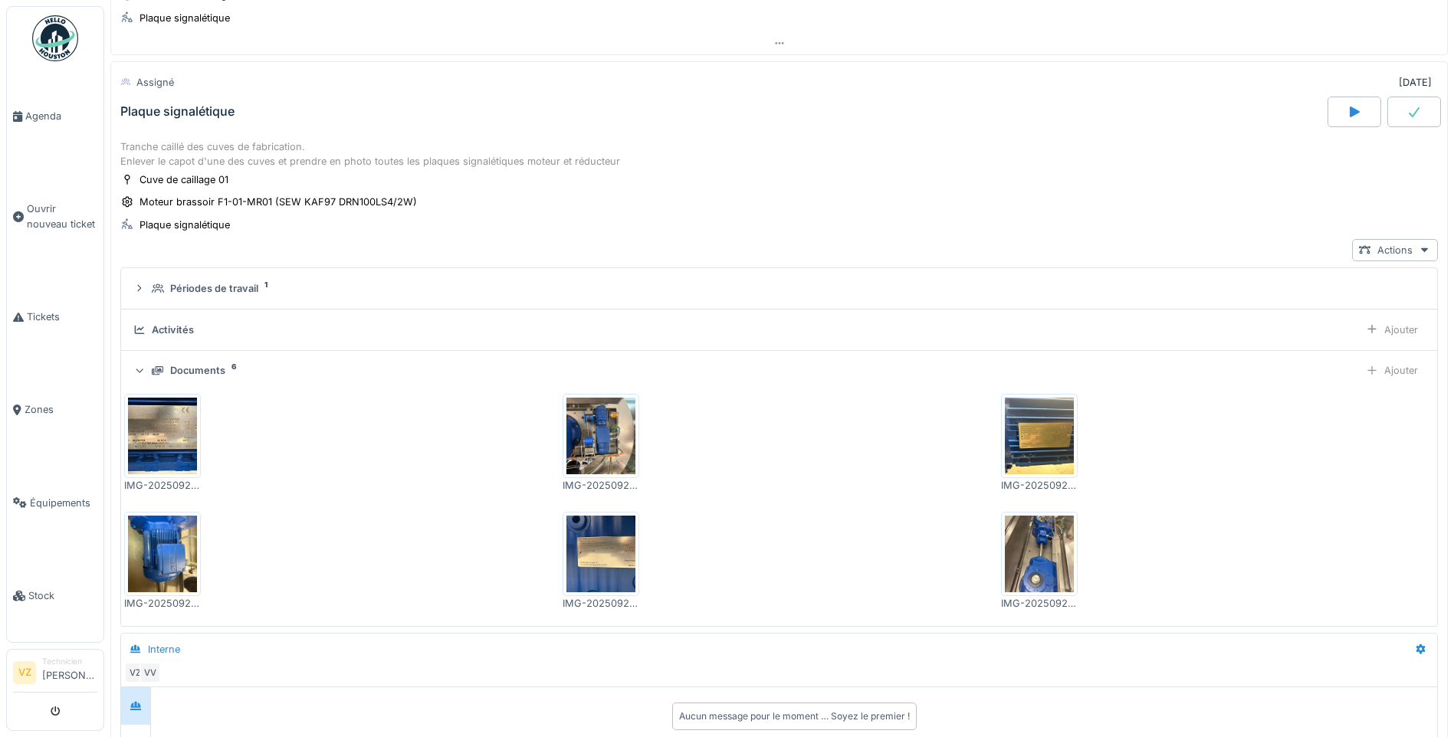
click at [171, 422] on img at bounding box center [162, 436] width 69 height 77
click at [605, 550] on img at bounding box center [601, 554] width 69 height 77
click at [1026, 412] on img at bounding box center [1039, 436] width 69 height 77
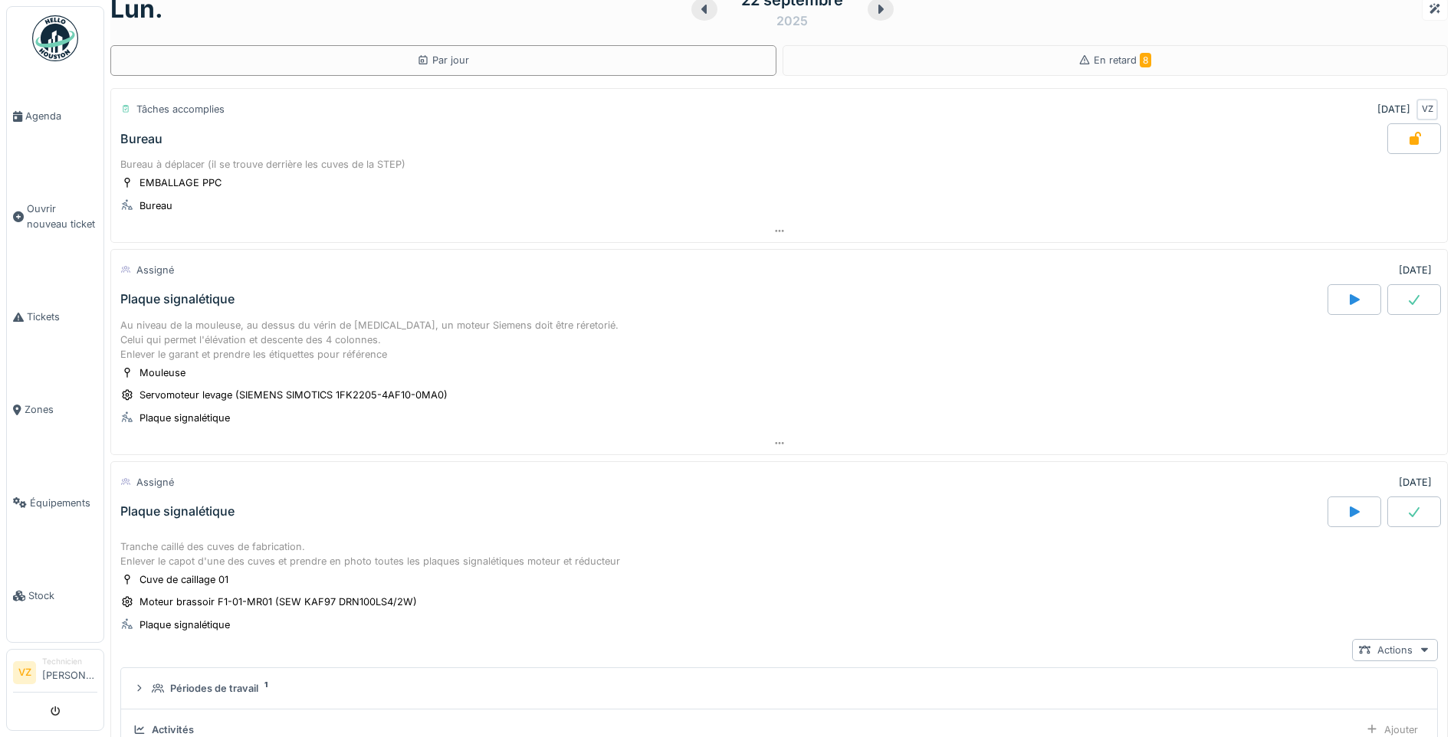
scroll to position [0, 0]
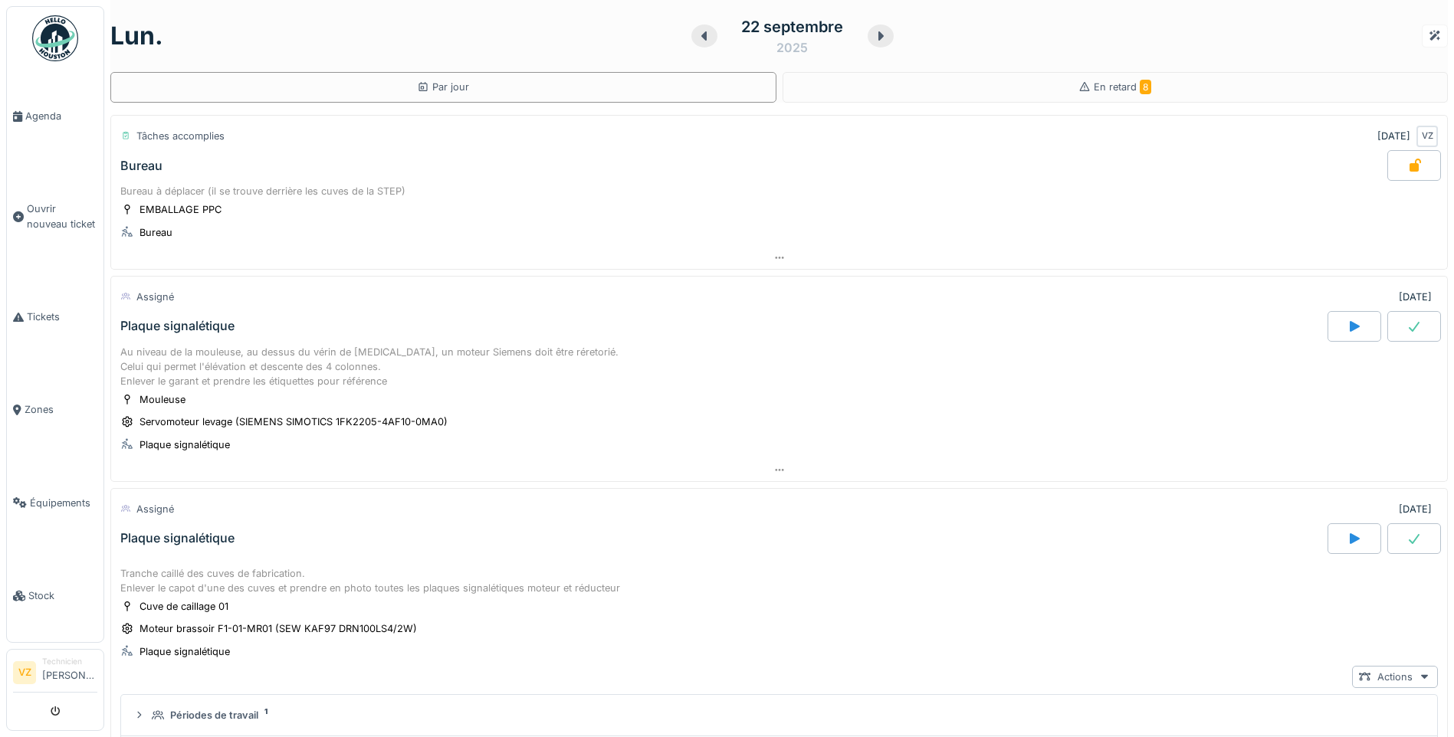
click at [1048, 377] on div "Au niveau de la mouleuse, au dessus du vérin de [MEDICAL_DATA], un moteur Sieme…" at bounding box center [779, 367] width 1318 height 44
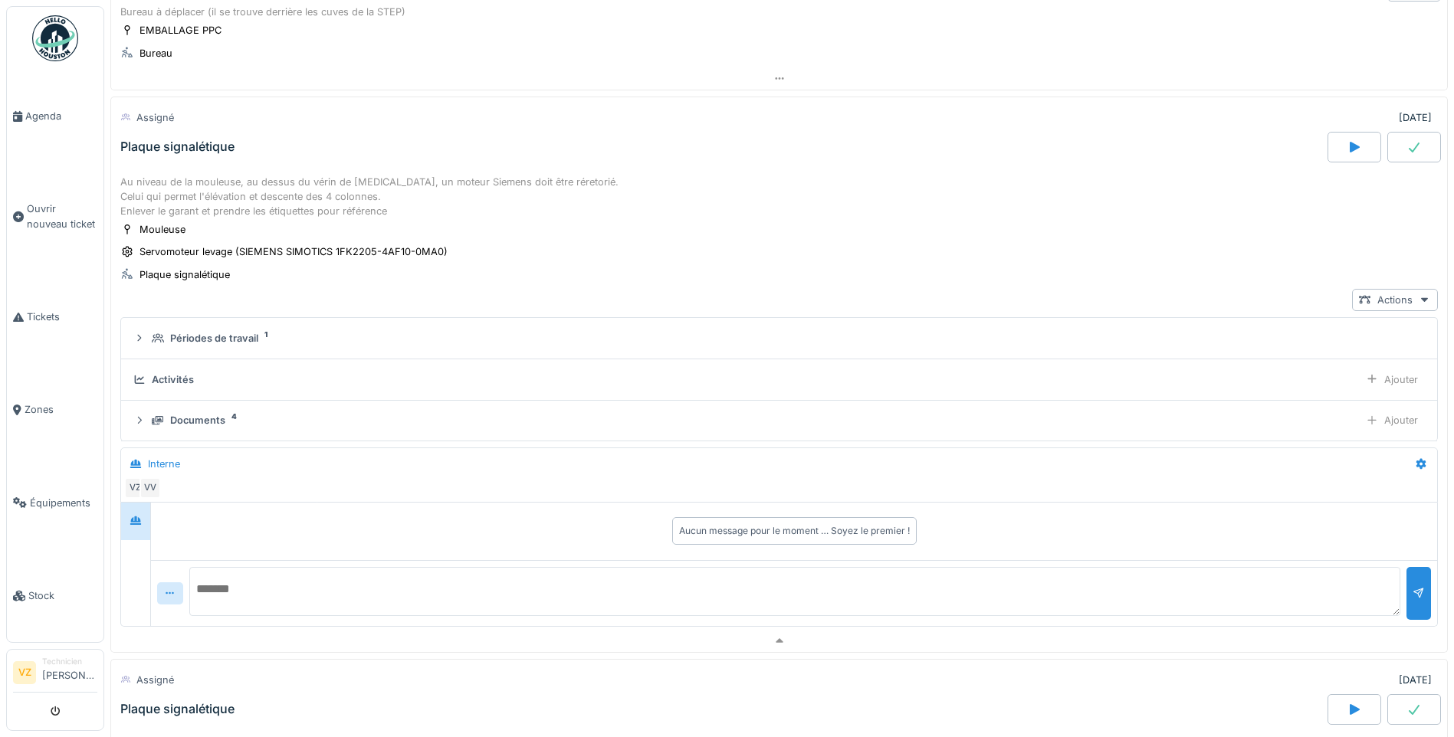
scroll to position [215, 0]
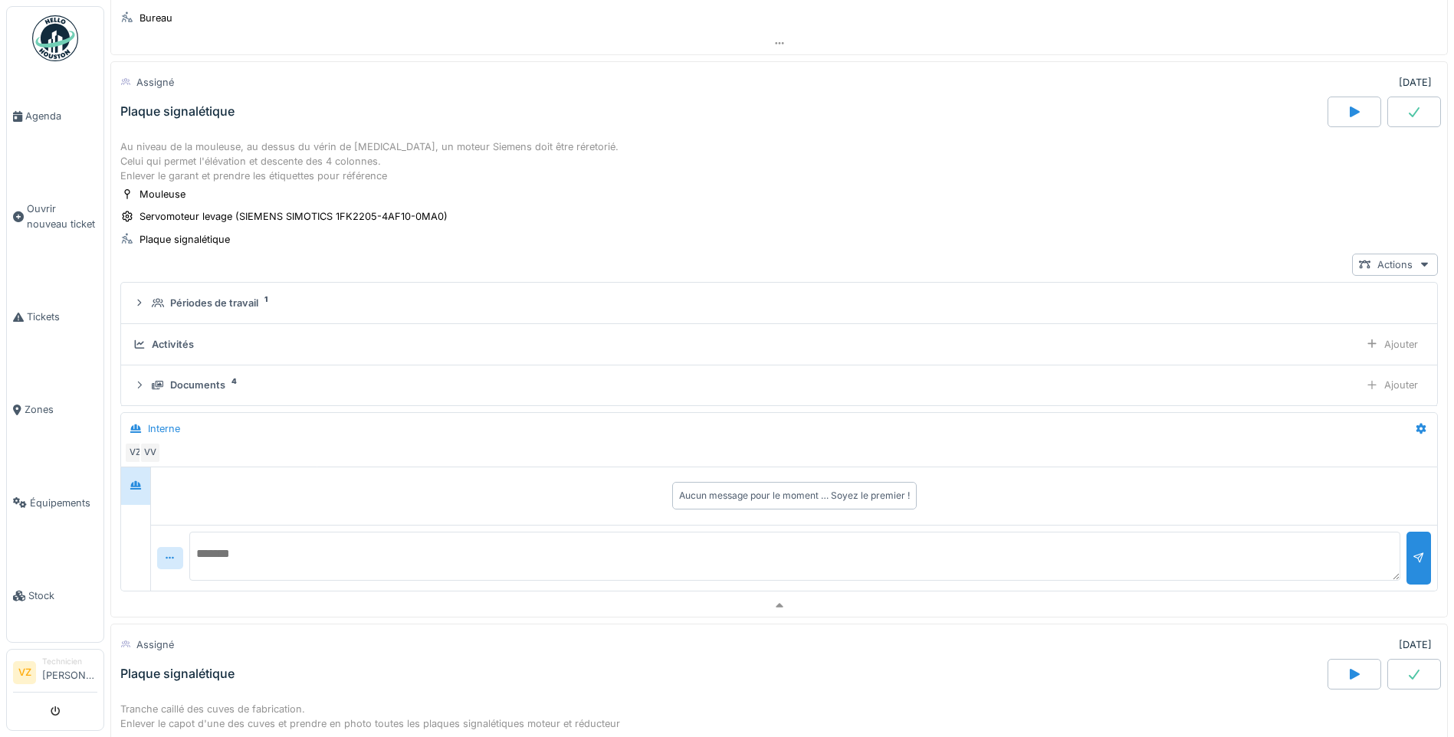
click at [1407, 116] on icon at bounding box center [1414, 112] width 15 height 12
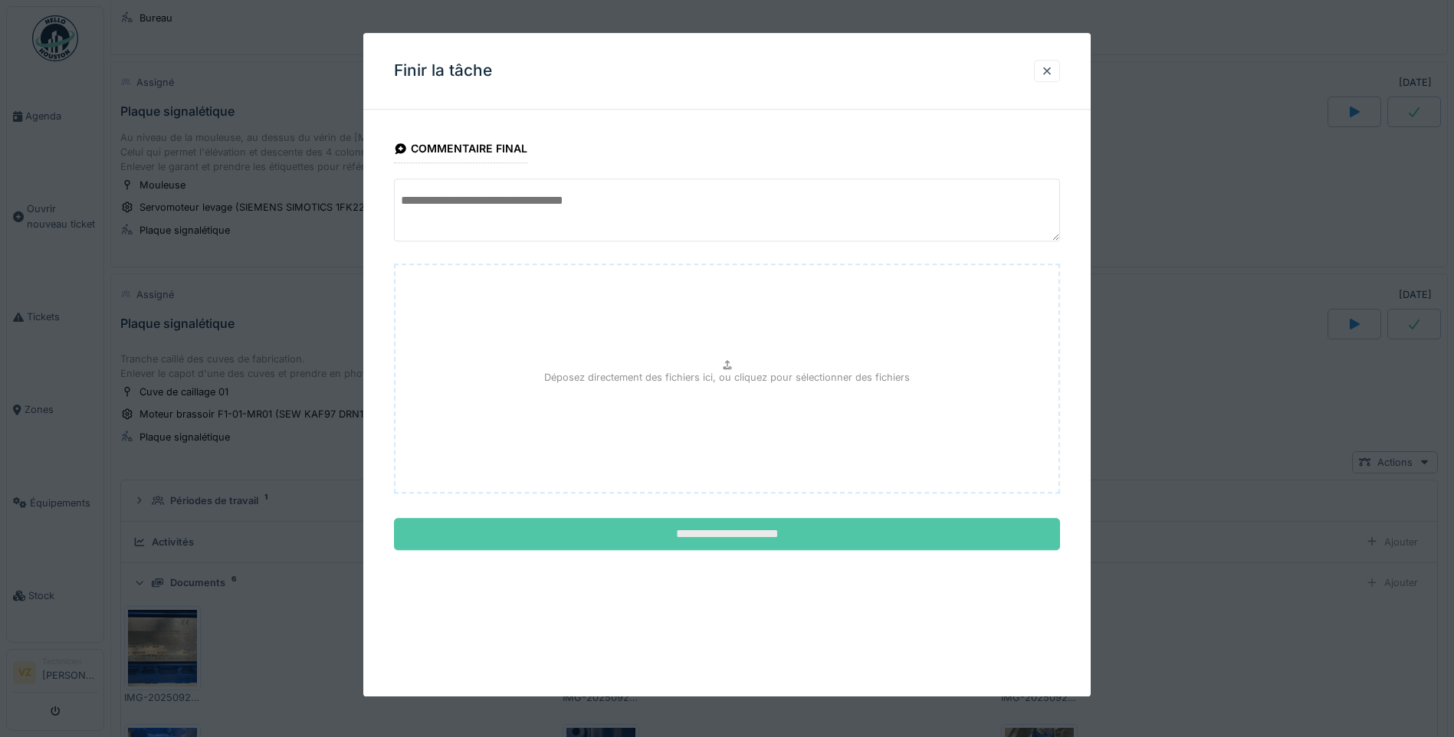
click at [726, 525] on input "**********" at bounding box center [727, 535] width 666 height 32
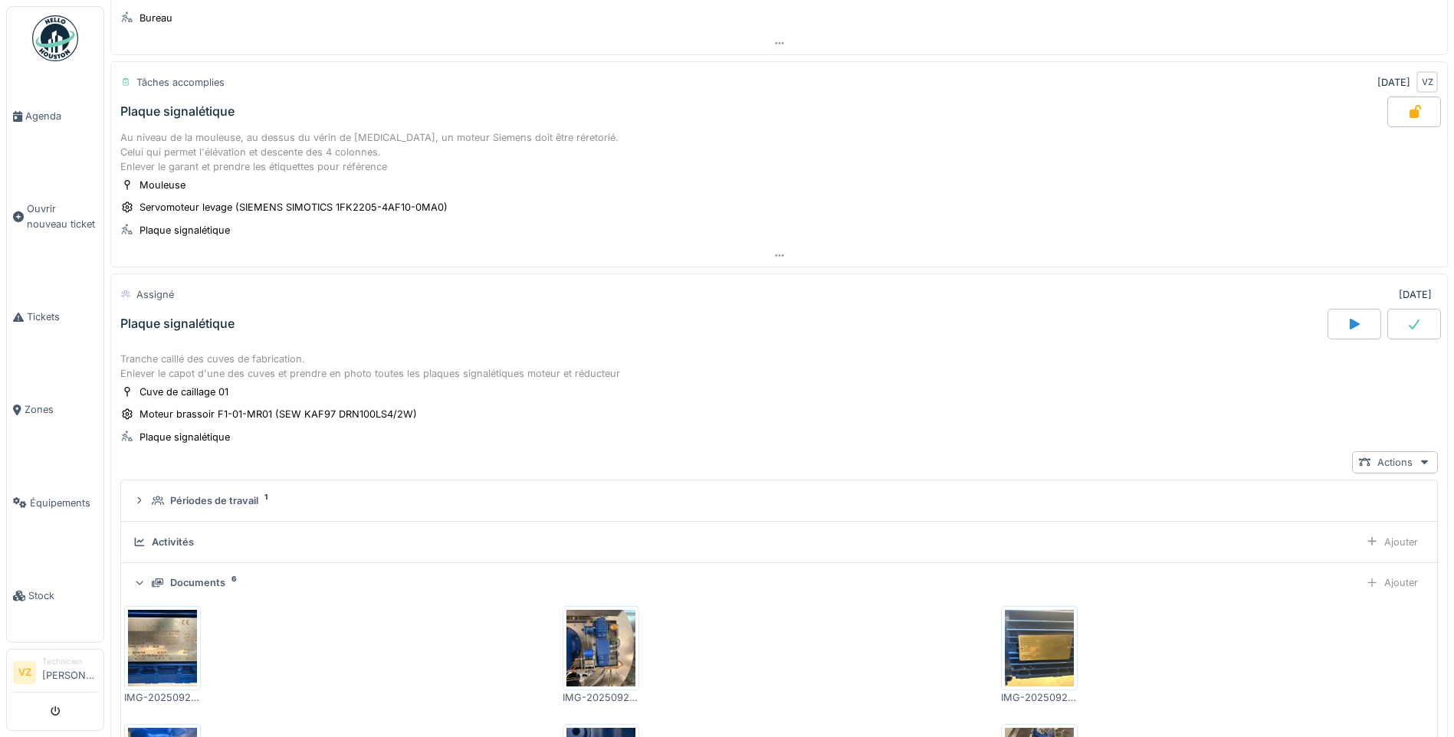
click at [1408, 322] on div at bounding box center [1415, 324] width 54 height 31
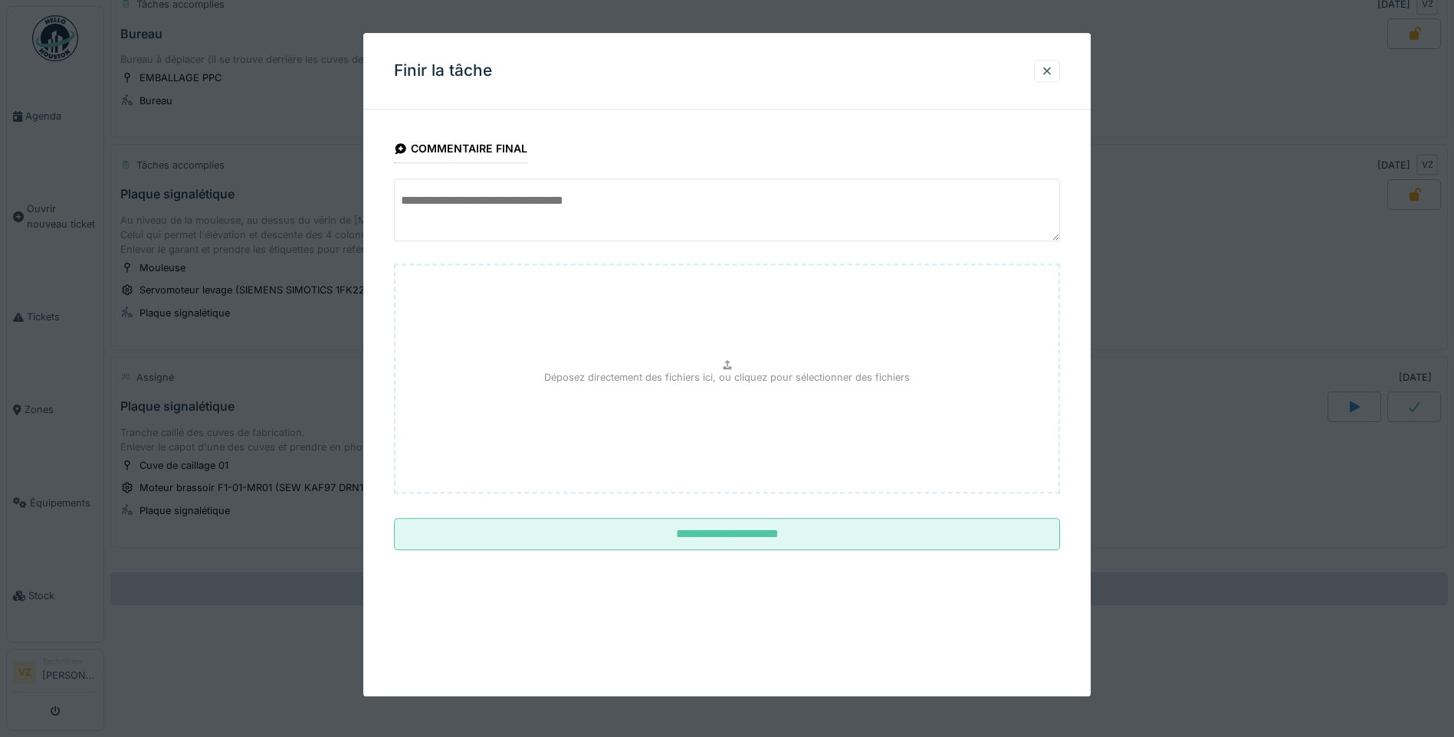
click at [626, 215] on textarea at bounding box center [727, 210] width 666 height 63
click at [473, 202] on textarea at bounding box center [727, 210] width 666 height 63
paste textarea "*********"
type textarea "**********"
drag, startPoint x: 596, startPoint y: 207, endPoint x: 310, endPoint y: 169, distance: 288.5
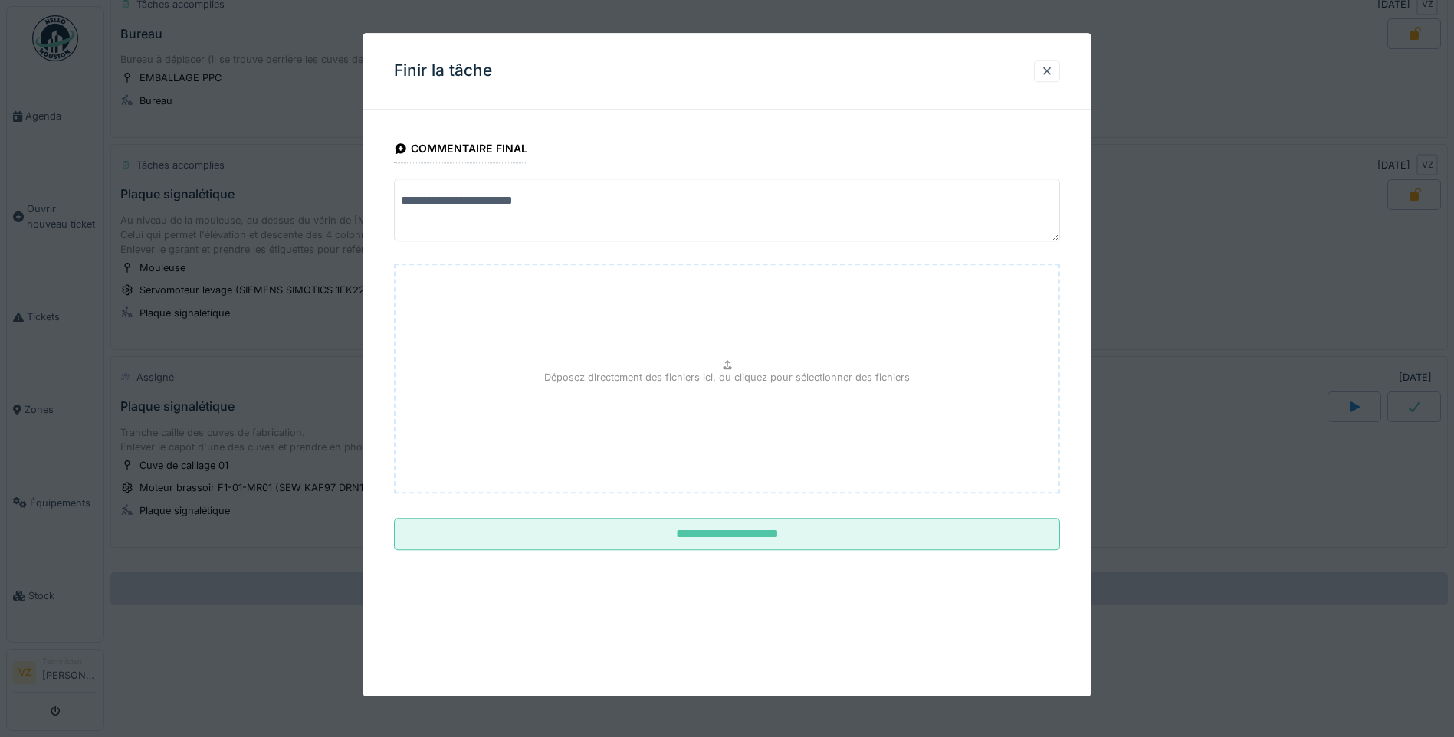
click at [310, 169] on div "**********" at bounding box center [779, 368] width 1350 height 737
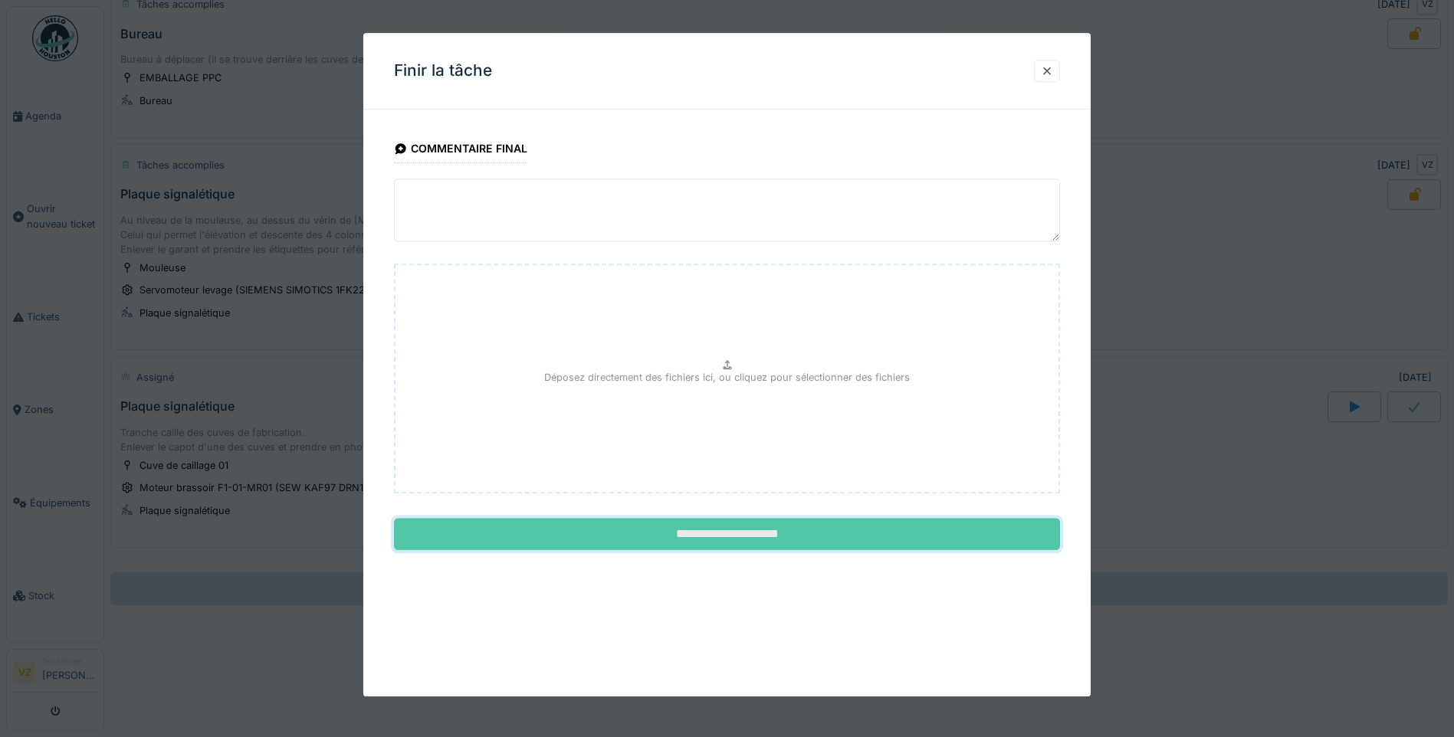
click at [719, 546] on input "**********" at bounding box center [727, 535] width 666 height 32
